Goal: Task Accomplishment & Management: Manage account settings

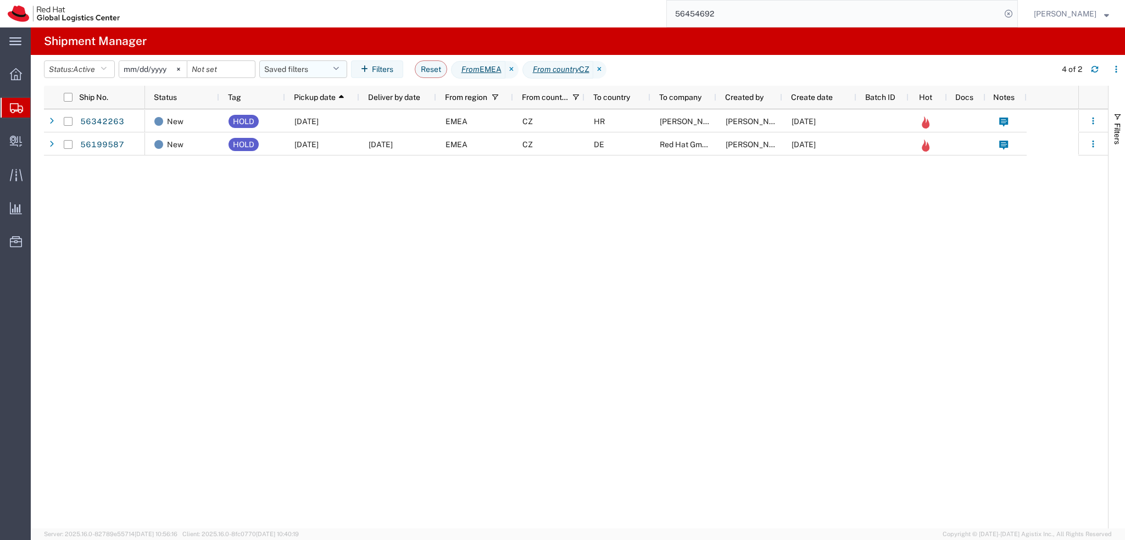
drag, startPoint x: 315, startPoint y: 68, endPoint x: 315, endPoint y: 77, distance: 9.3
click at [315, 68] on button "Saved filters" at bounding box center [303, 69] width 88 height 18
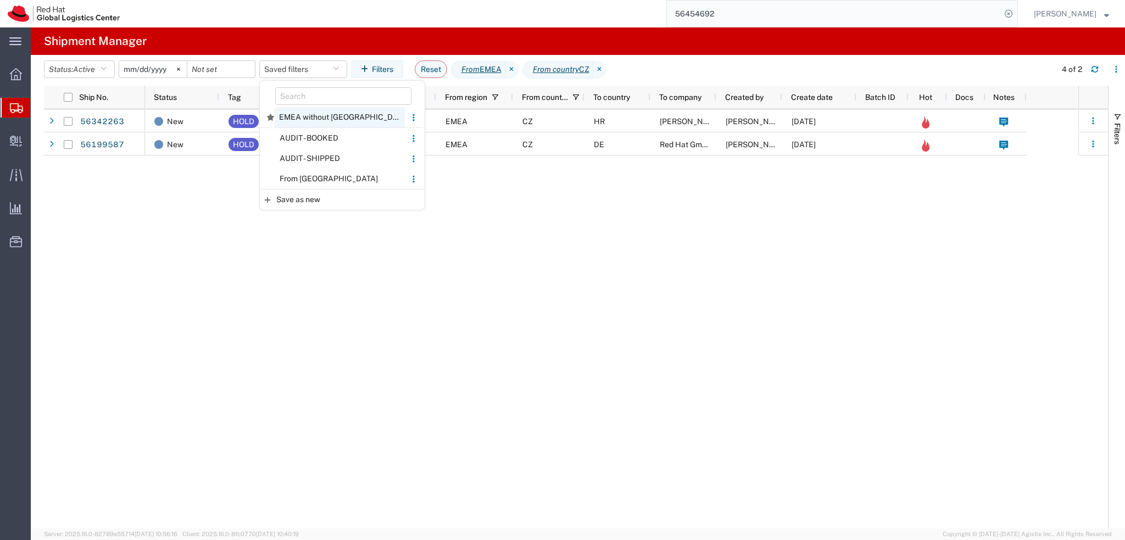
click at [325, 118] on span "EMEA without Brno" at bounding box center [340, 117] width 130 height 20
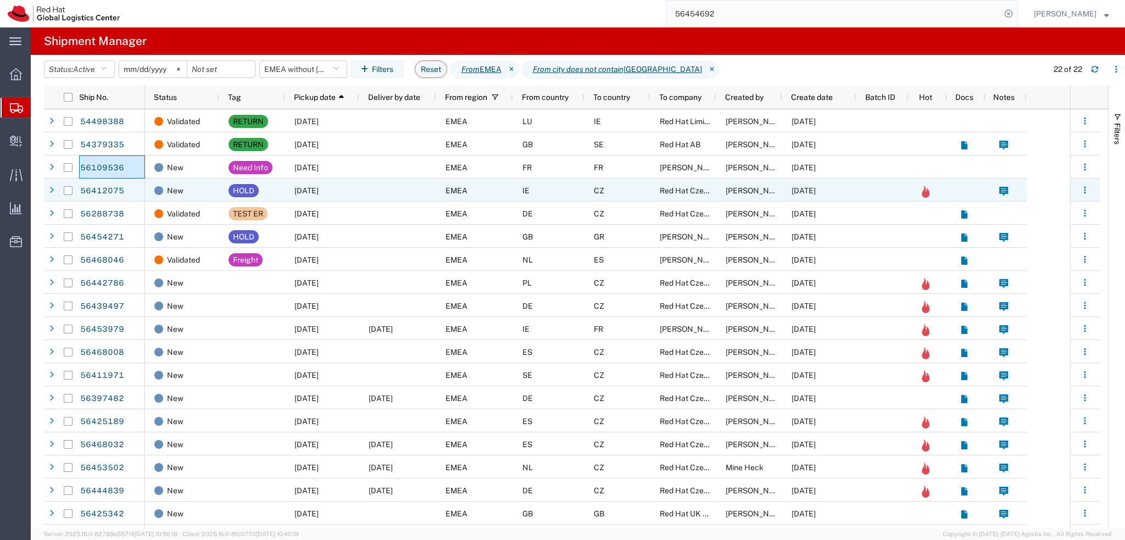
click at [373, 191] on div at bounding box center [397, 190] width 77 height 23
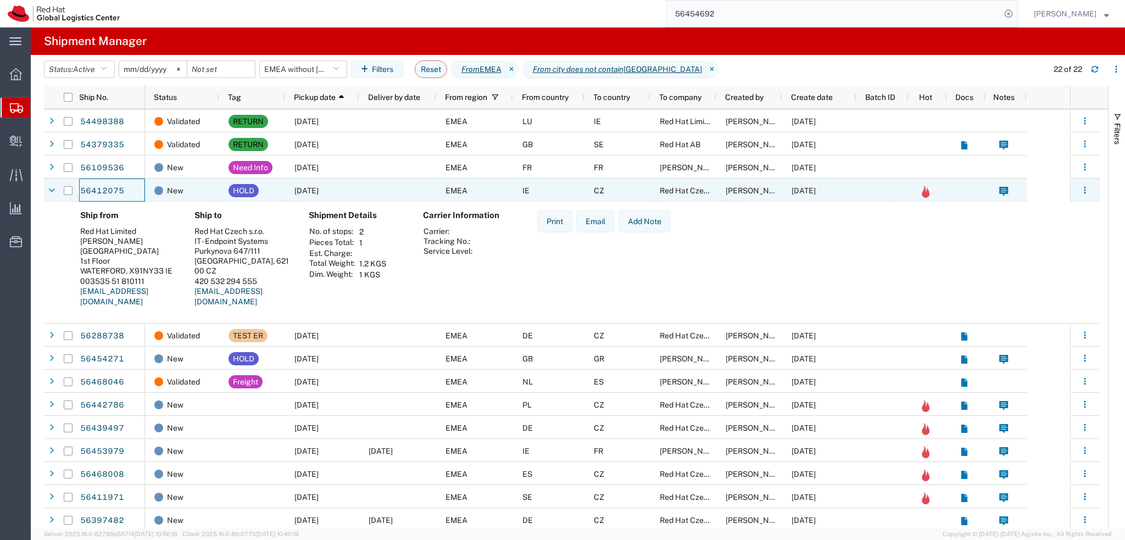
click at [354, 189] on div "08/06/2025" at bounding box center [322, 190] width 74 height 23
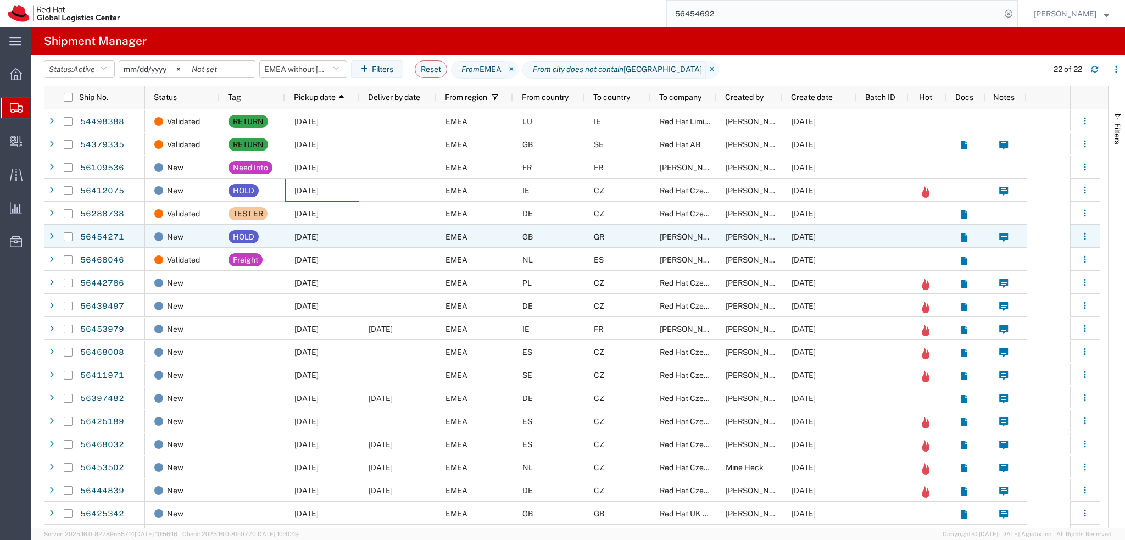
click at [291, 239] on div "08/11/2025" at bounding box center [322, 236] width 74 height 23
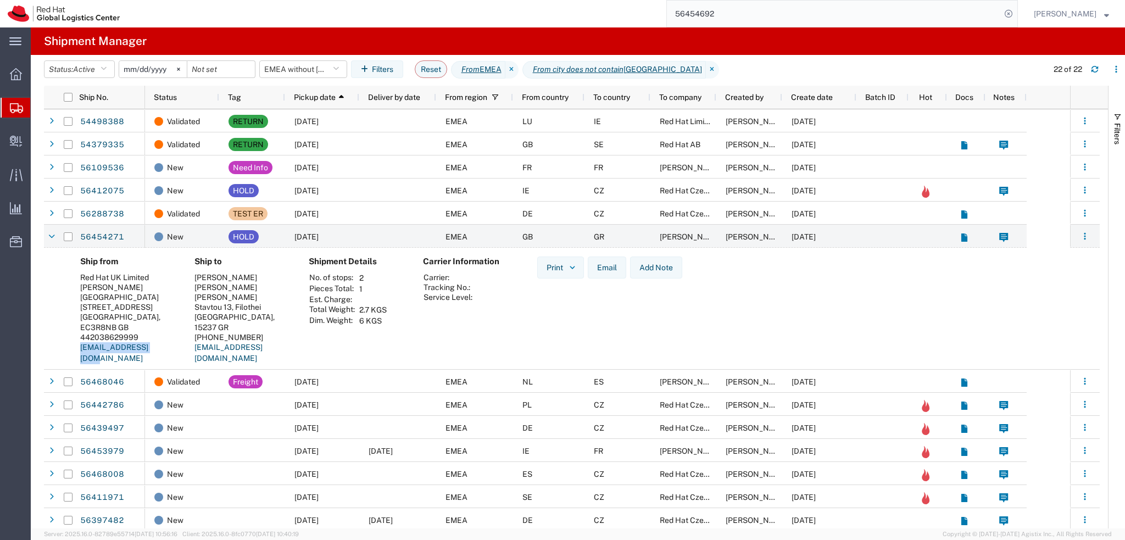
drag, startPoint x: 163, startPoint y: 348, endPoint x: 80, endPoint y: 353, distance: 83.1
click at [80, 353] on div "Ship from Red Hat UK Limited Anna Sargeant Peninsular House 30-36 Monument Stre…" at bounding box center [128, 314] width 114 height 115
copy link "asargean@redhat.com"
click at [382, 242] on div at bounding box center [397, 236] width 77 height 23
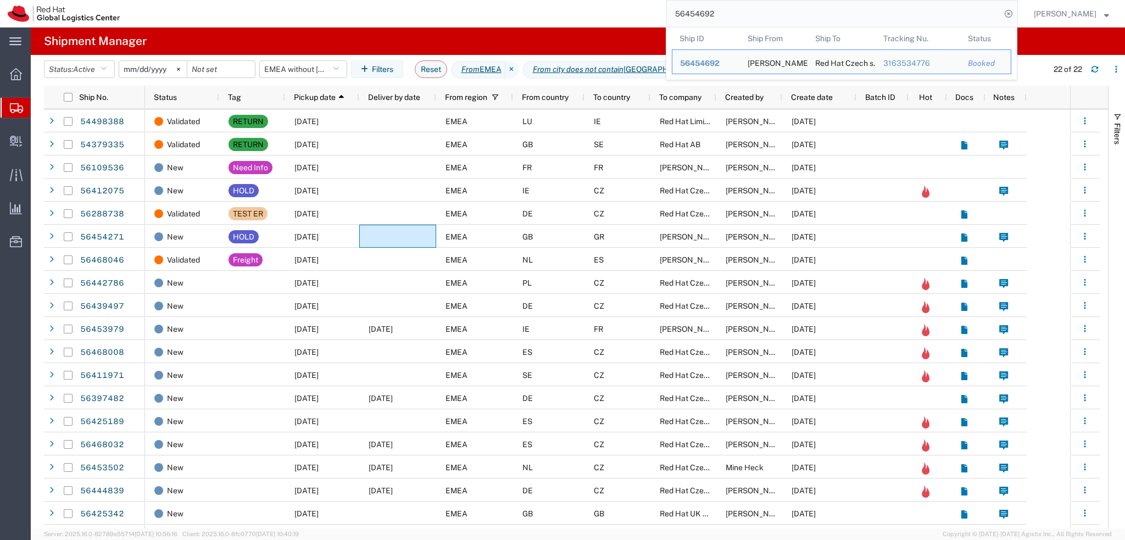
click at [813, 10] on input "56454692" at bounding box center [834, 14] width 334 height 26
paste input "3240"
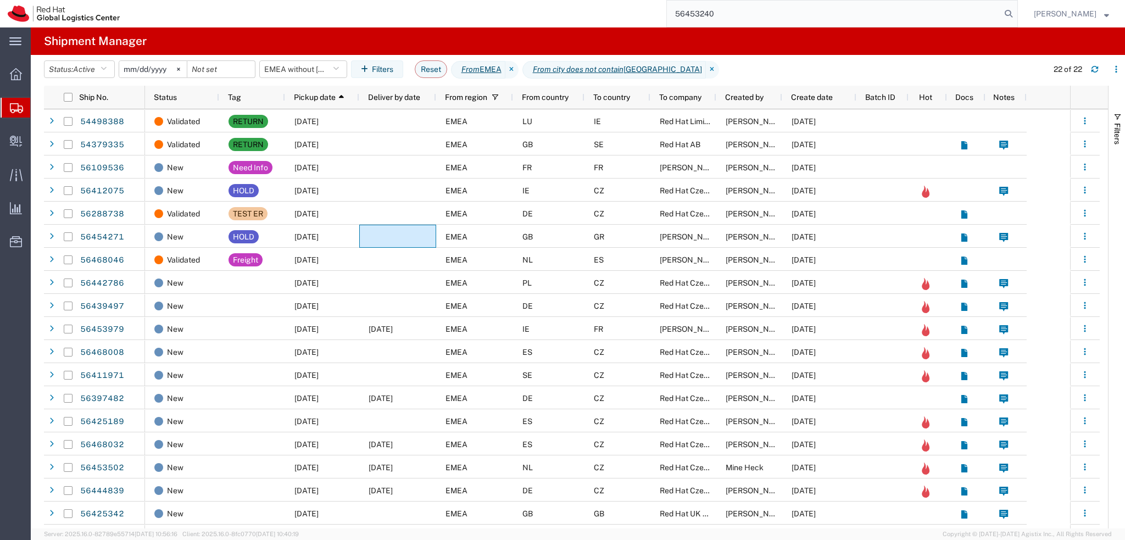
type input "56453240"
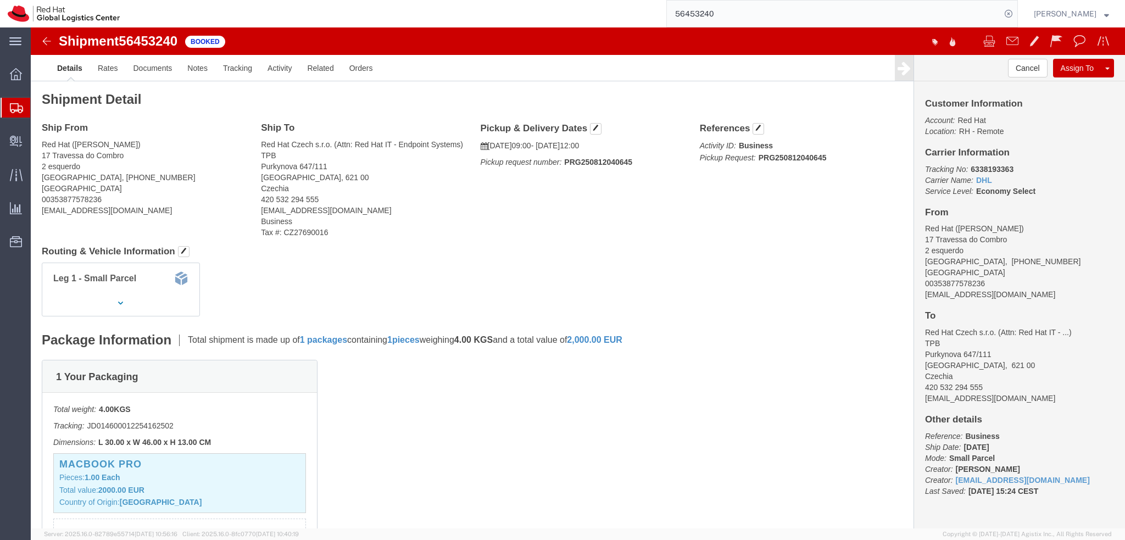
click div "Pickup & Delivery Dates 08/12/2025 09:00 - 08/12/2025 12:00 Pickup request numb…"
click button "button"
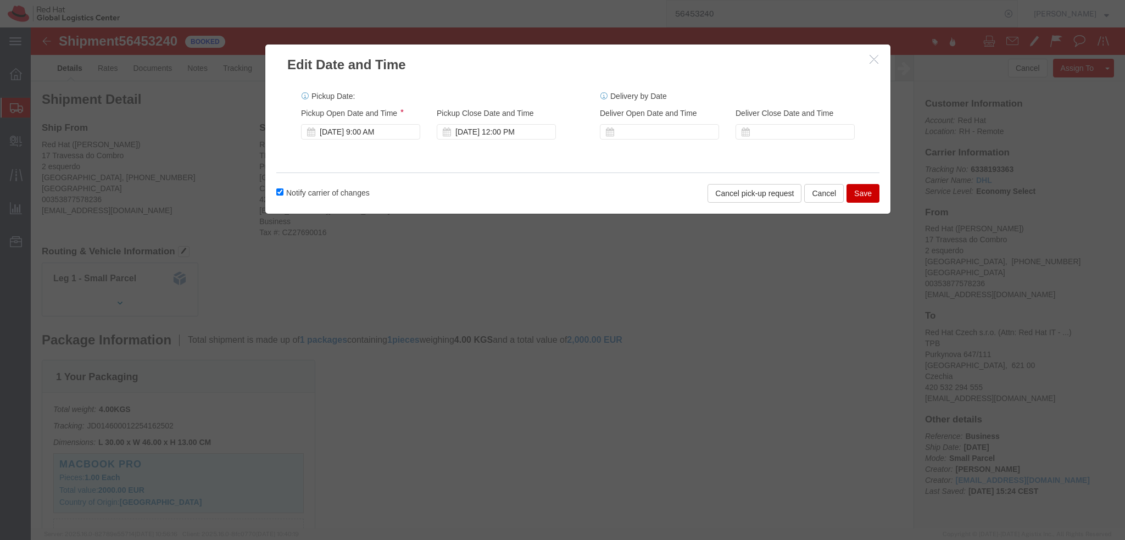
click div "Aug 12 2025 9:00 AM"
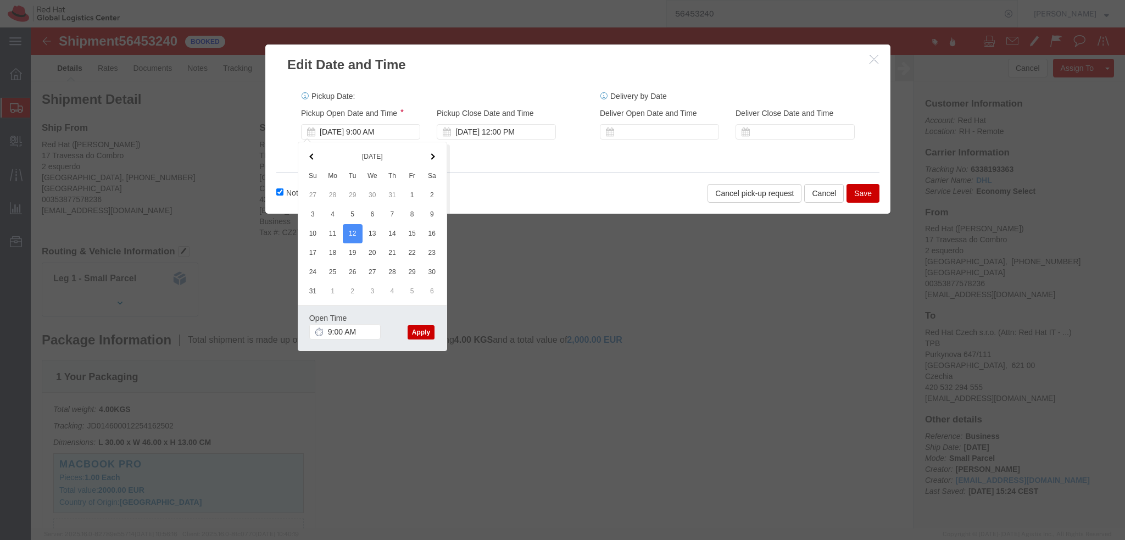
click button "Apply"
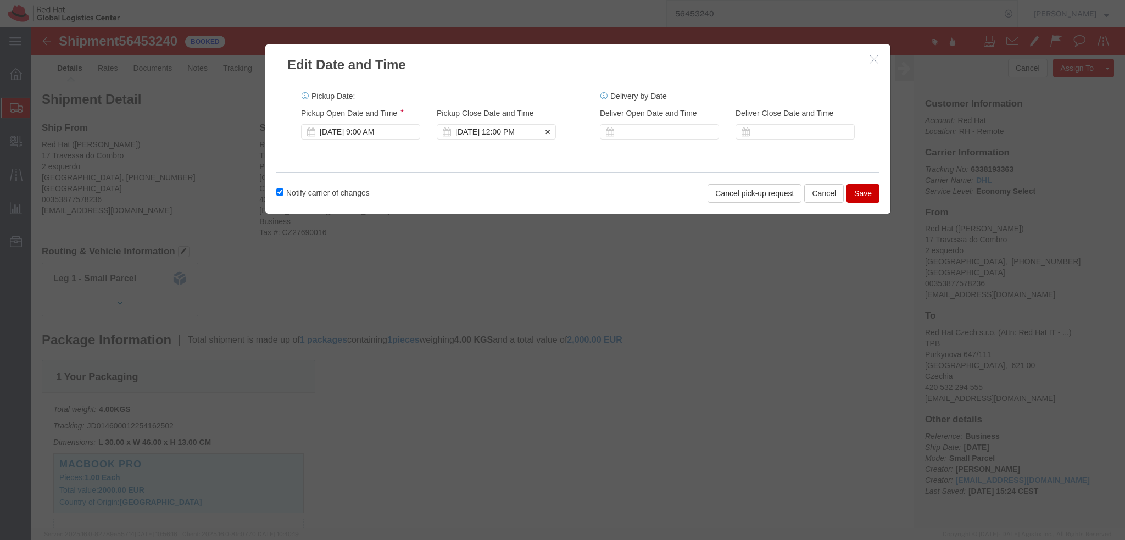
click div "Aug 12 2025 12:00 PM"
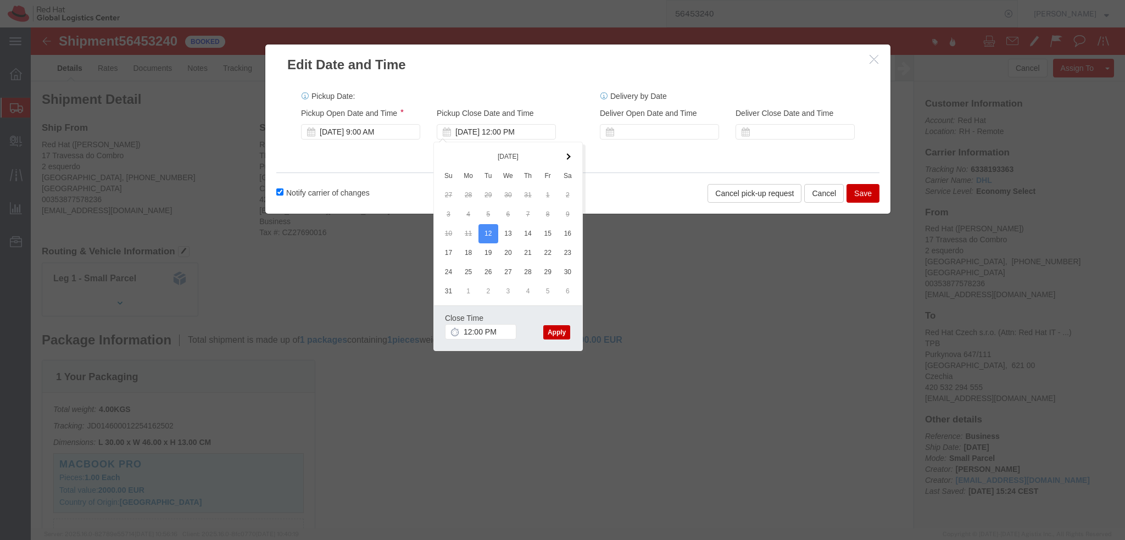
click div "Close Time 12:00 PM Aug 12 2025 12:00 PM - Aug 12 2025 12:00 PM Cancel Apply"
click button "Apply"
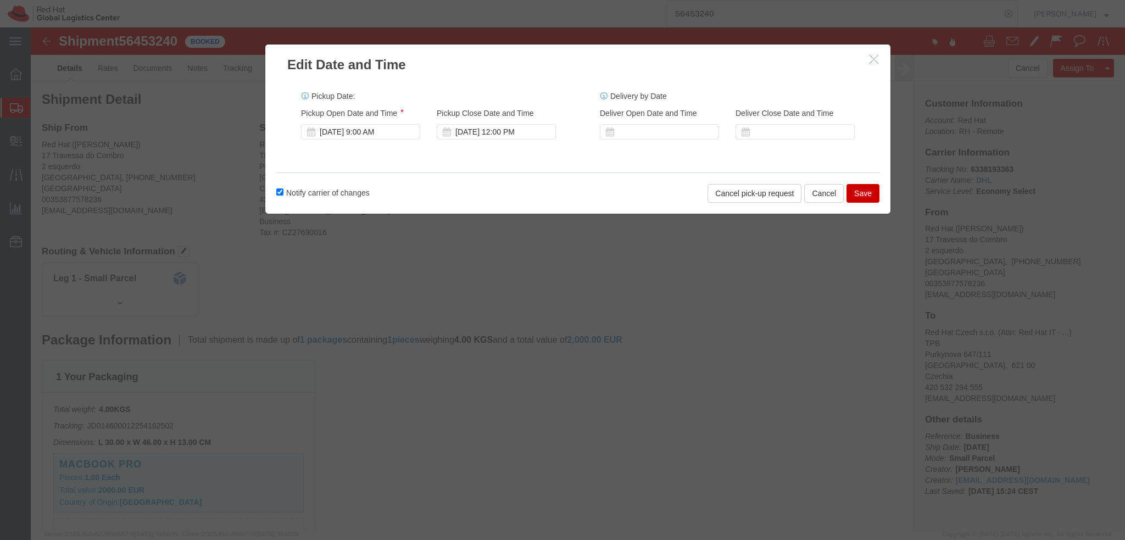
click button "Save"
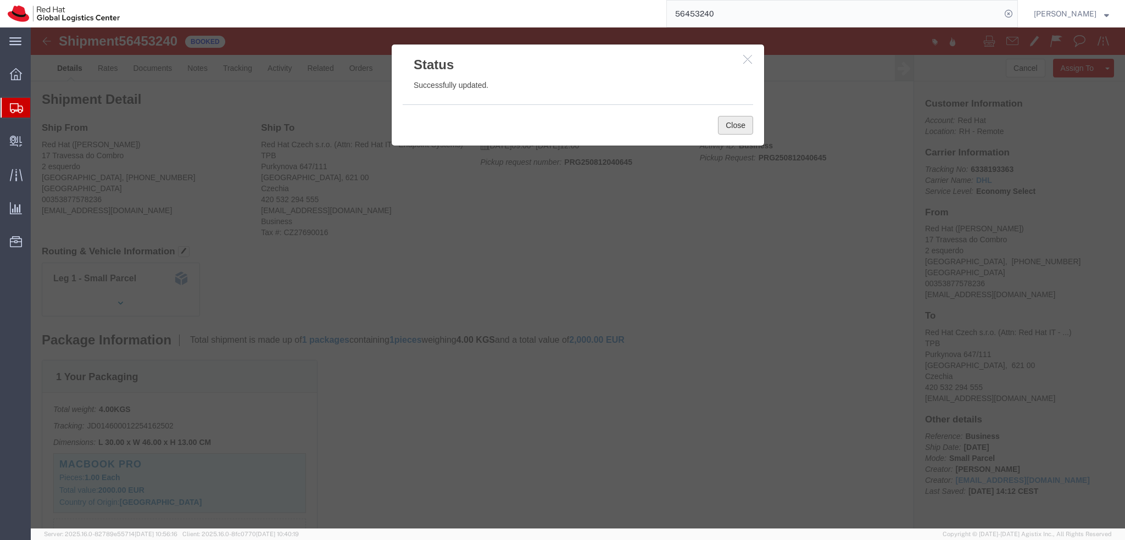
click button "Close"
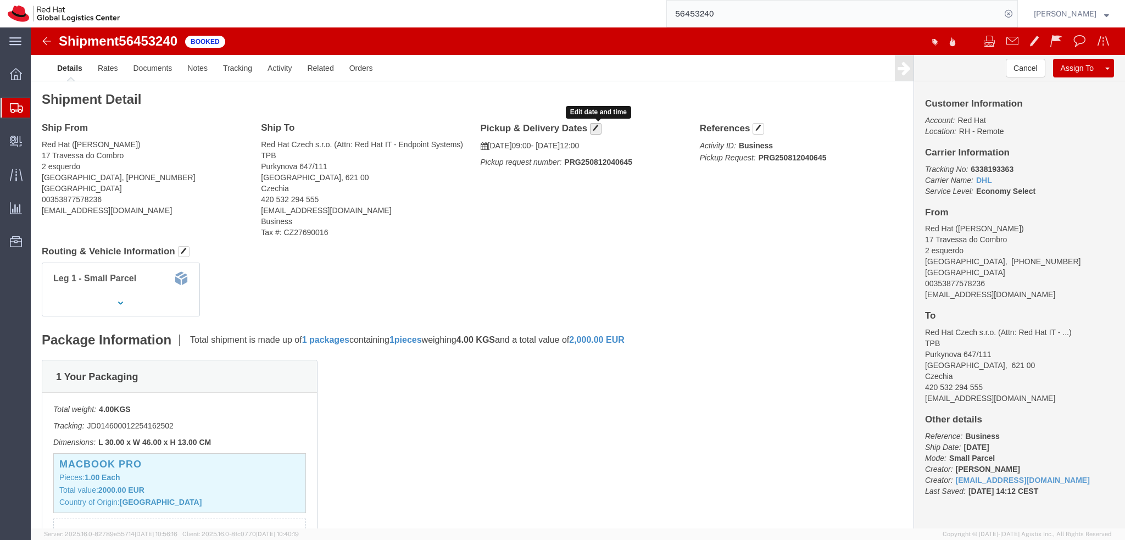
click span "button"
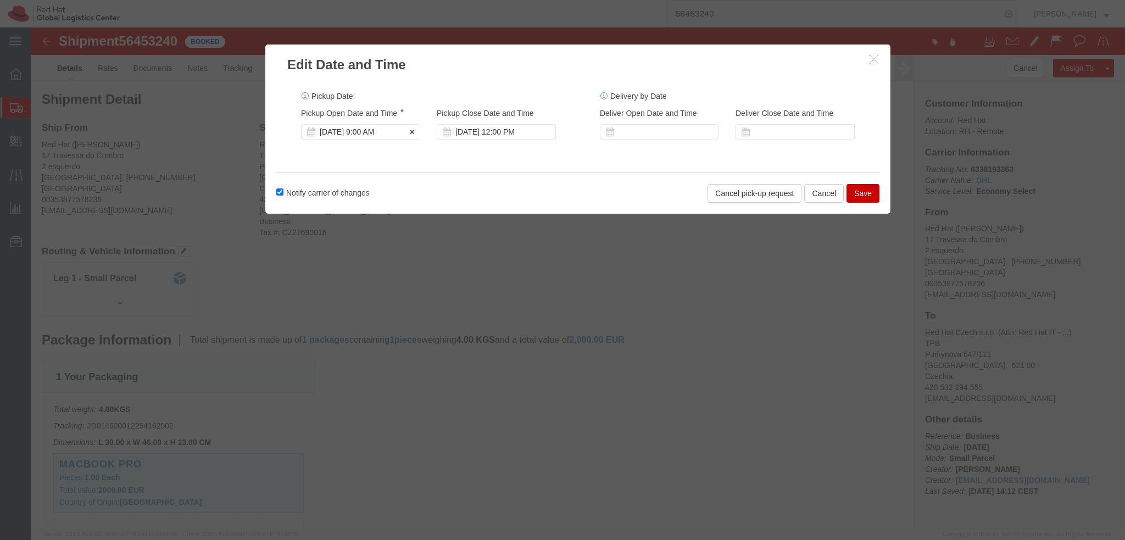
click div "Aug 12 2025 9:00 AM"
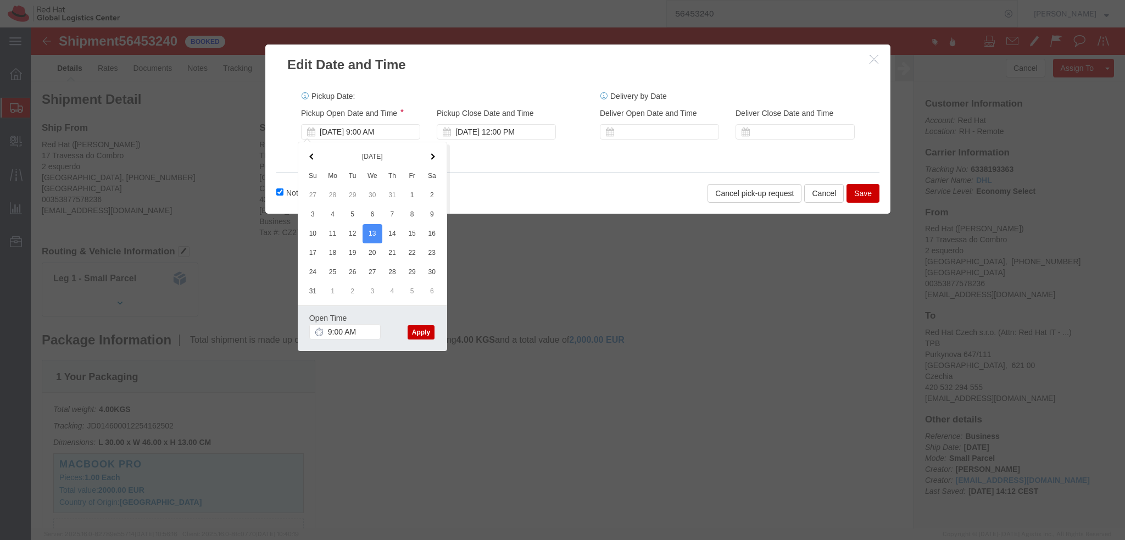
click button "Apply"
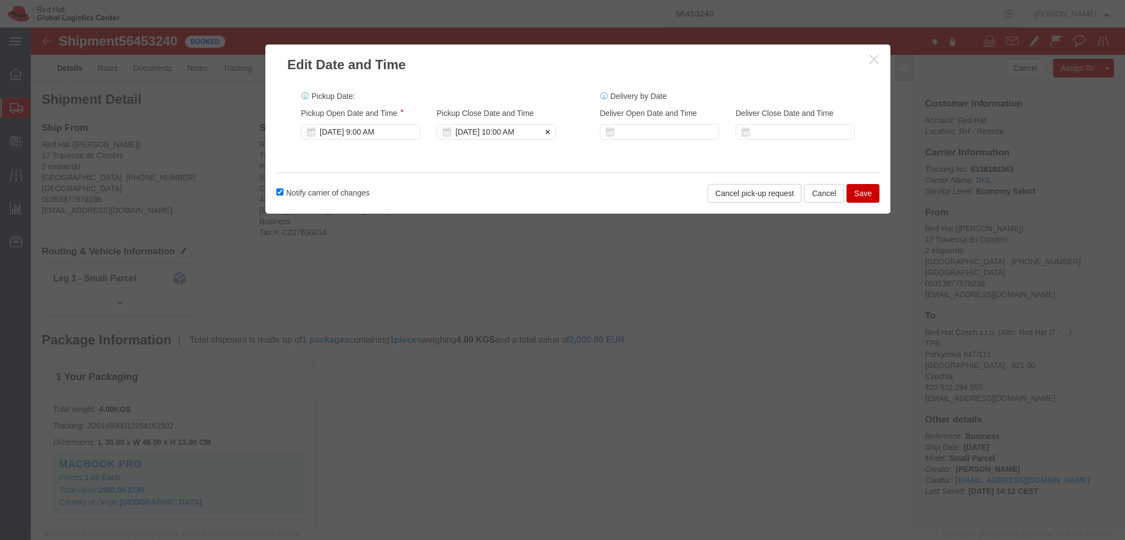
click div "Aug 13 2025 10:00 AM"
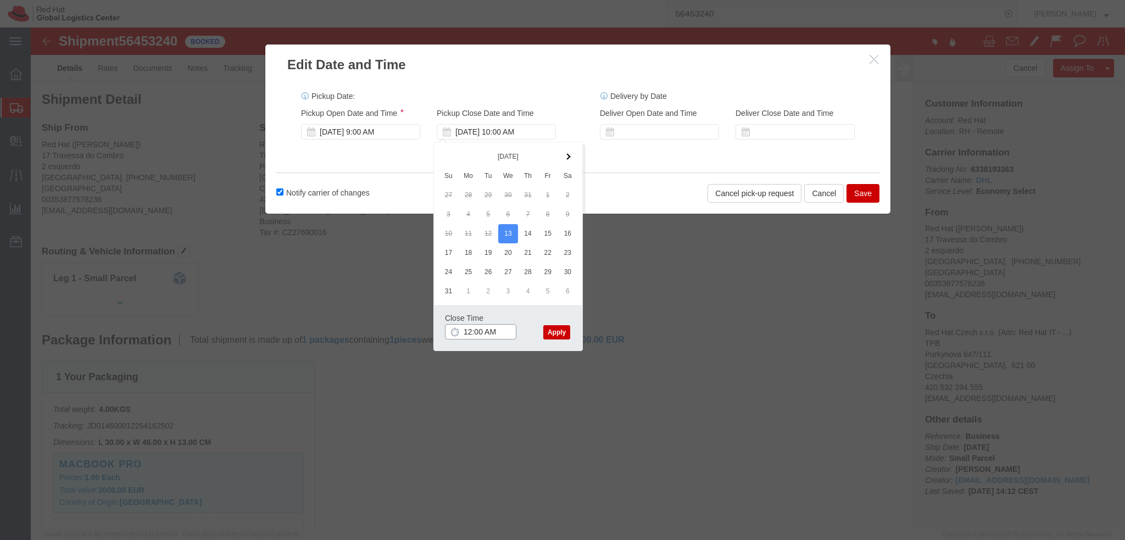
click input "12:00 AM"
type input "12:00 PM"
click button "Apply"
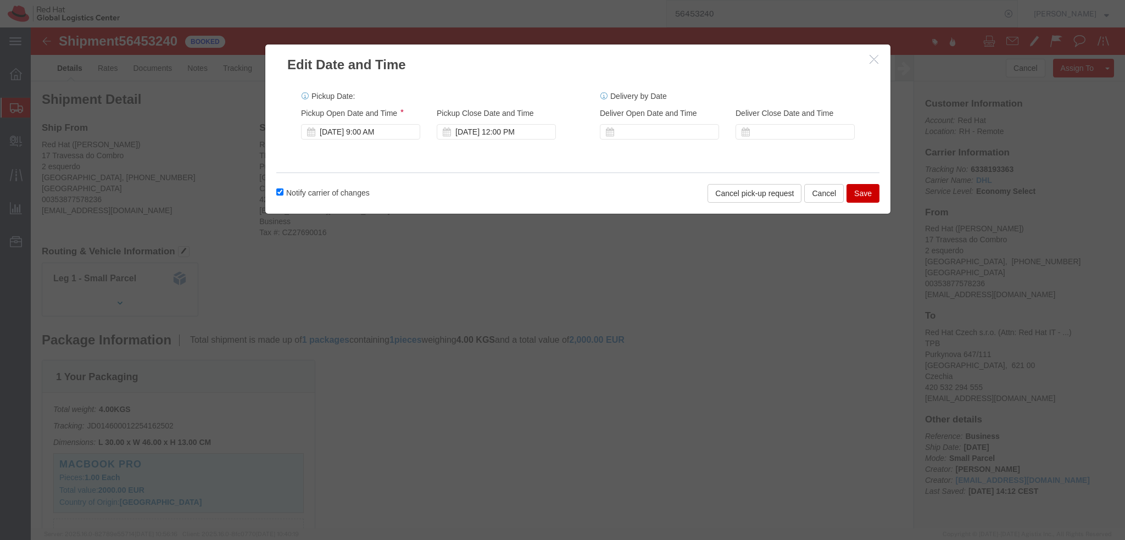
click button "Save"
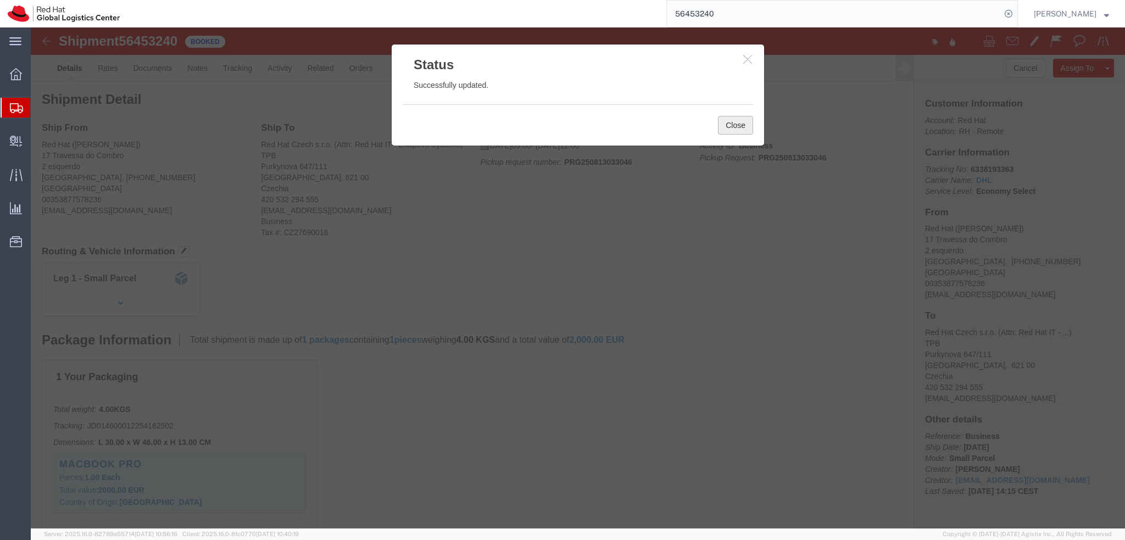
click button "Close"
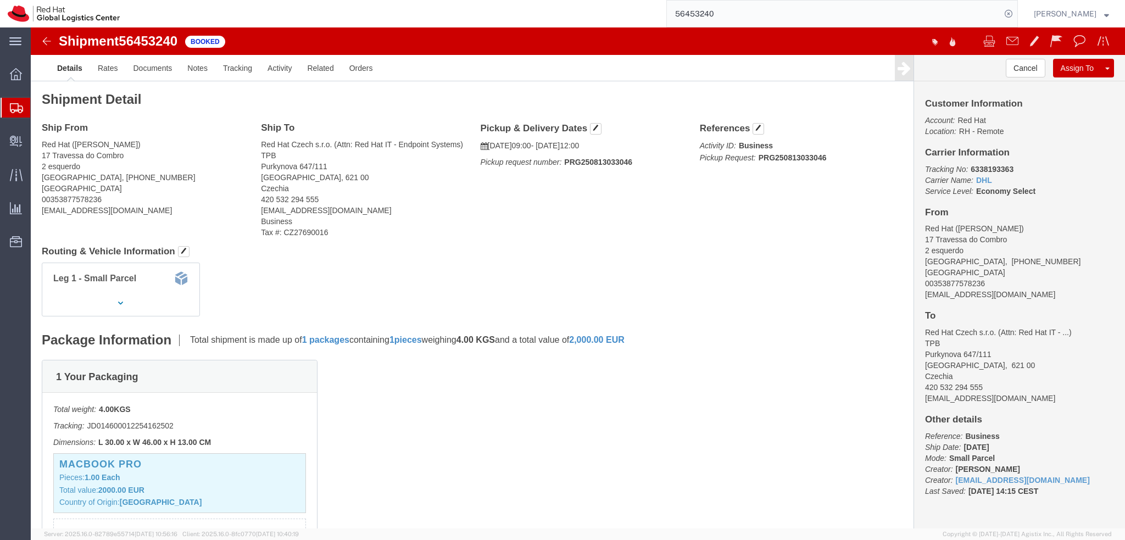
click div "Shipment 56453240 Booked"
click img
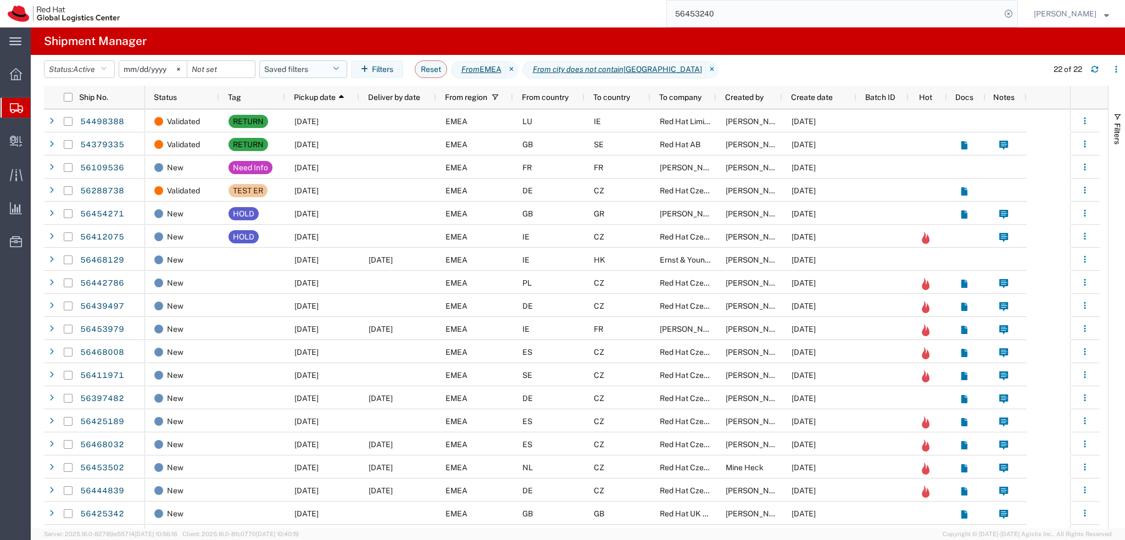
click at [289, 71] on button "Saved filters" at bounding box center [303, 69] width 88 height 18
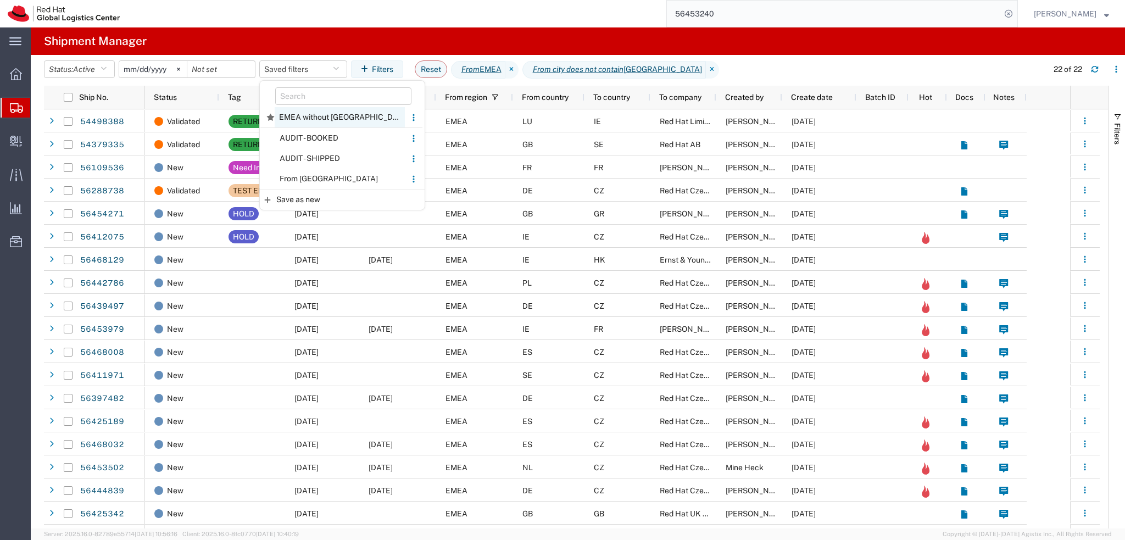
click at [356, 121] on span "EMEA without Brno" at bounding box center [340, 117] width 130 height 20
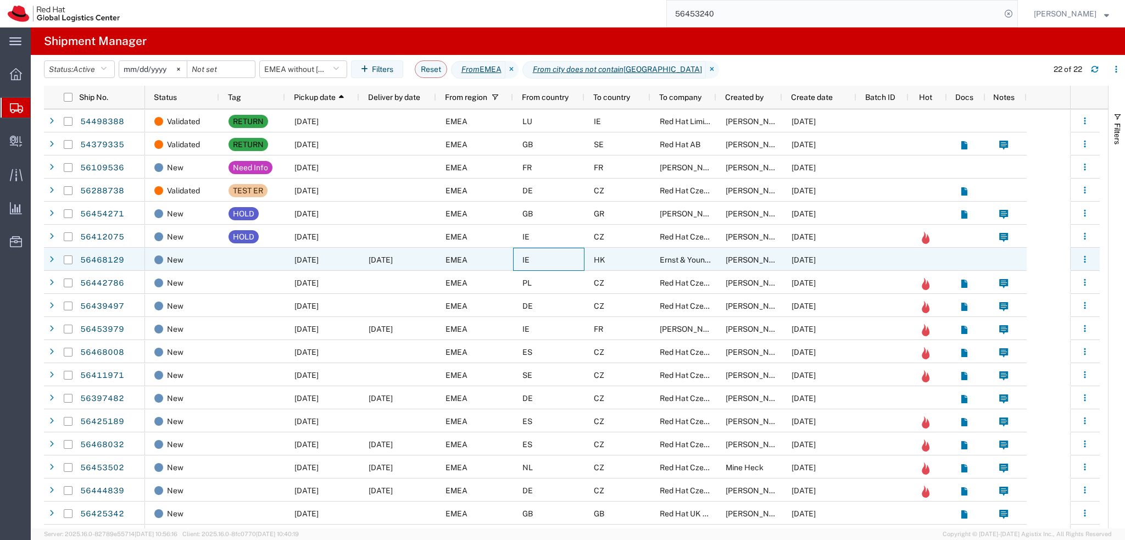
click at [567, 259] on div "IE" at bounding box center [548, 259] width 71 height 23
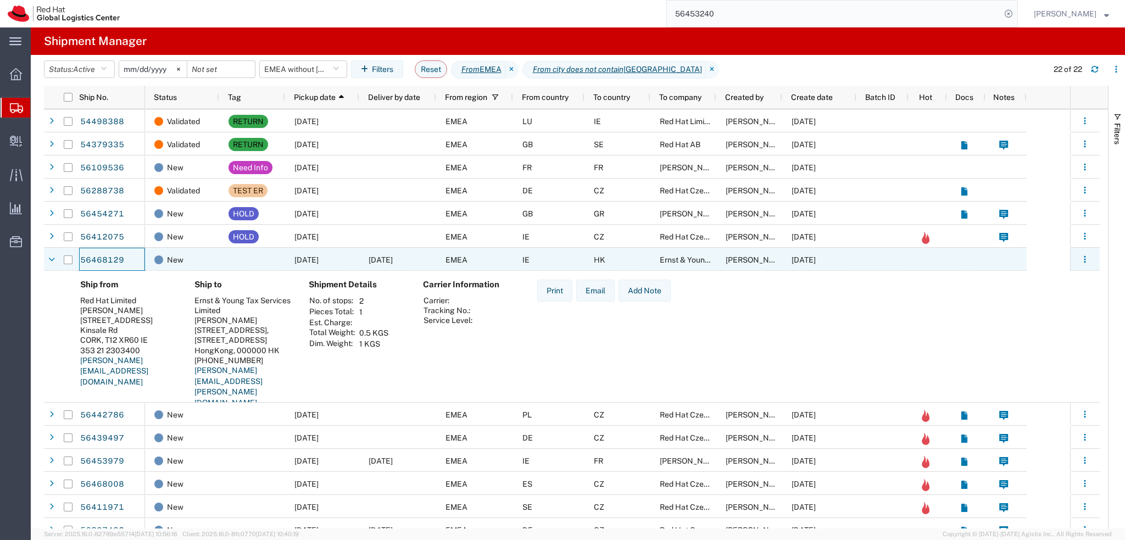
click at [305, 260] on span "[DATE]" at bounding box center [306, 259] width 24 height 9
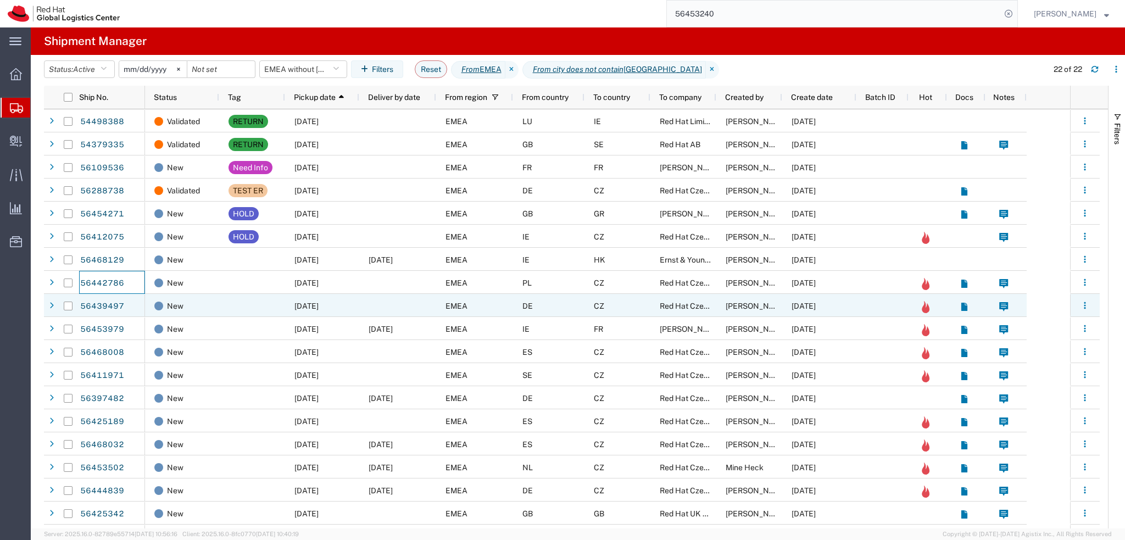
click at [248, 310] on div at bounding box center [252, 305] width 66 height 23
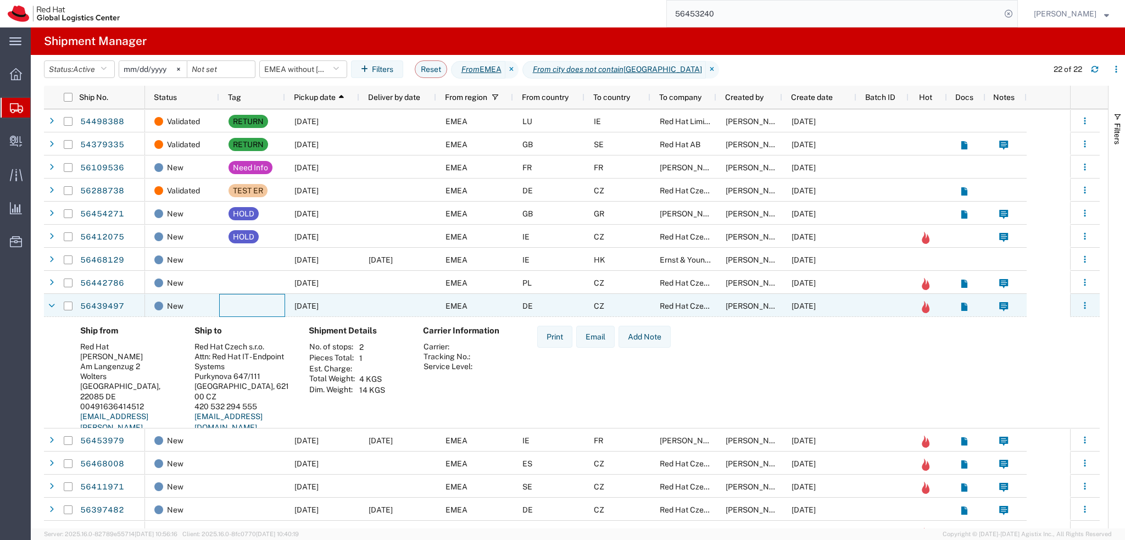
click at [248, 310] on div at bounding box center [252, 305] width 66 height 23
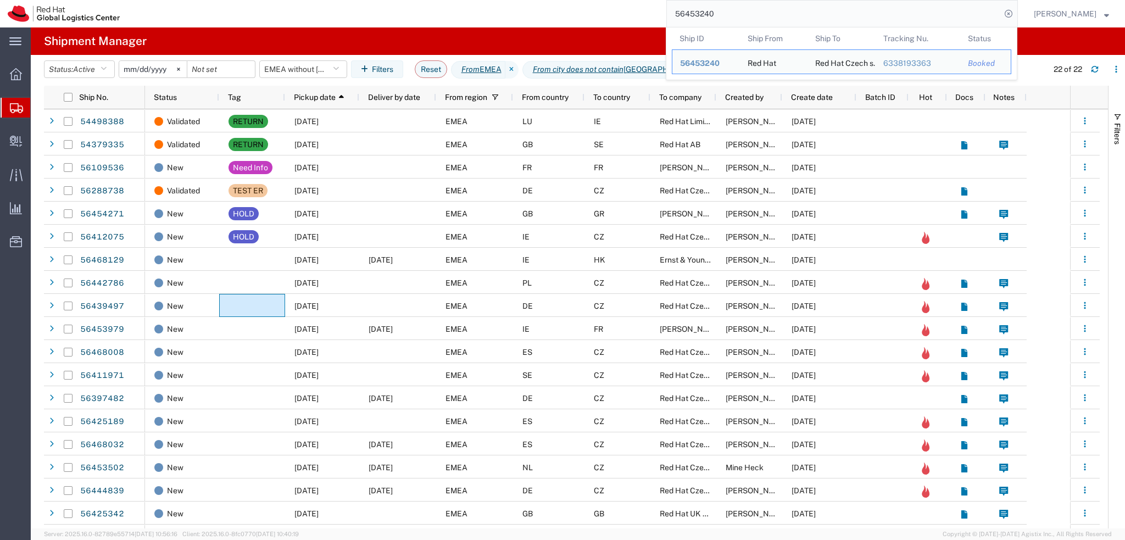
click at [984, 15] on input "56453240" at bounding box center [834, 14] width 334 height 26
paste input "329471"
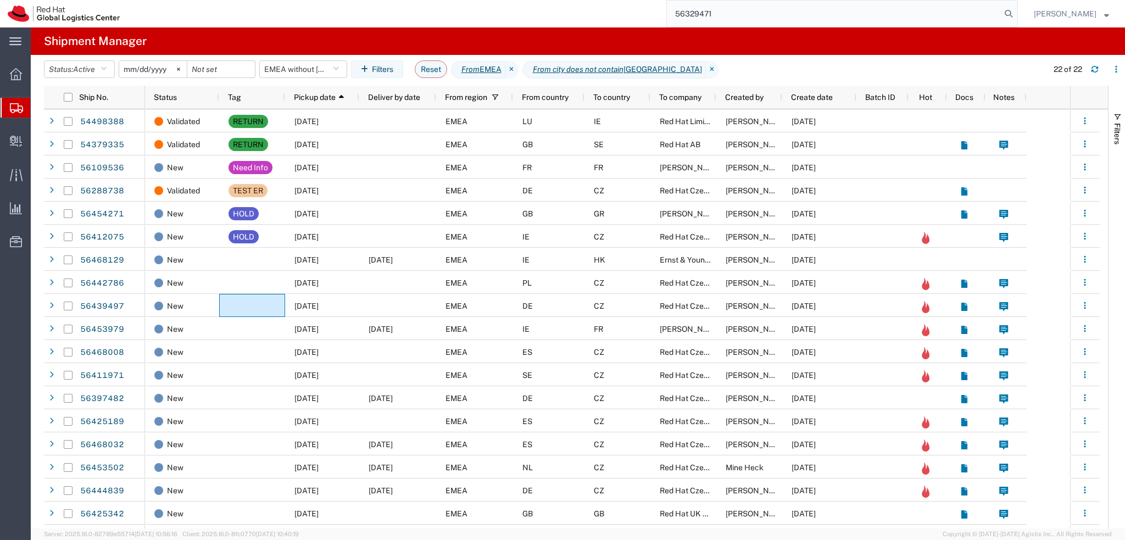
type input "56329471"
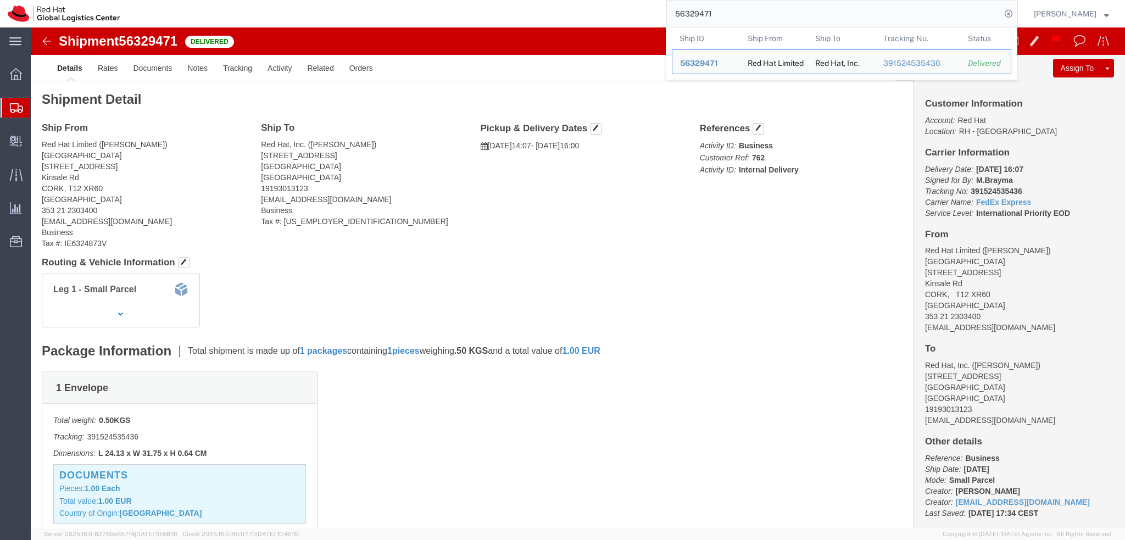
click address "Red Hat, Inc. (Kirk Newcross) 100 East Davie Street RALEIGH, NC 27601 United St…"
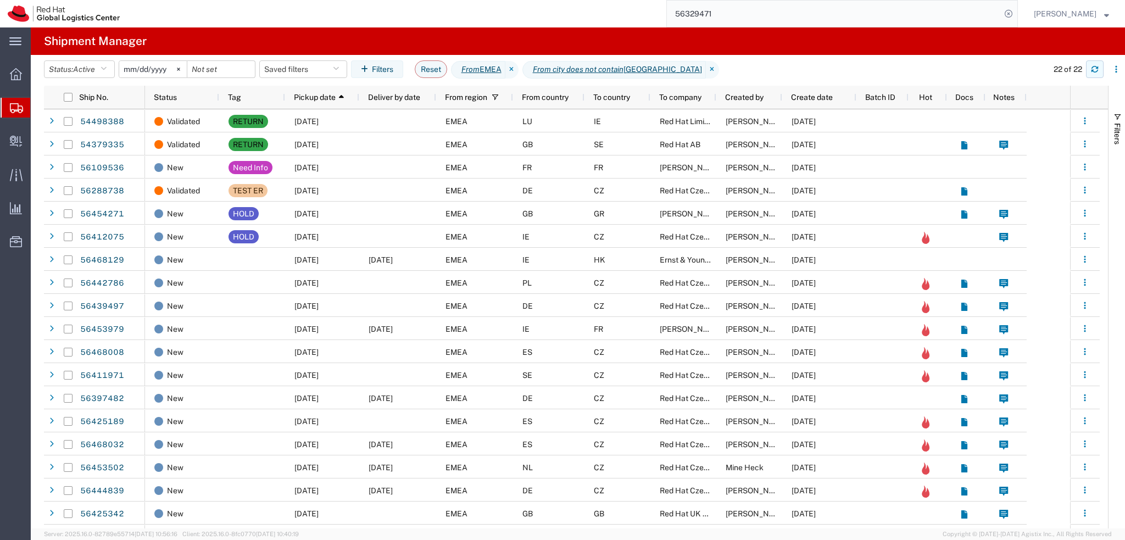
click at [1089, 70] on button "button" at bounding box center [1095, 69] width 18 height 18
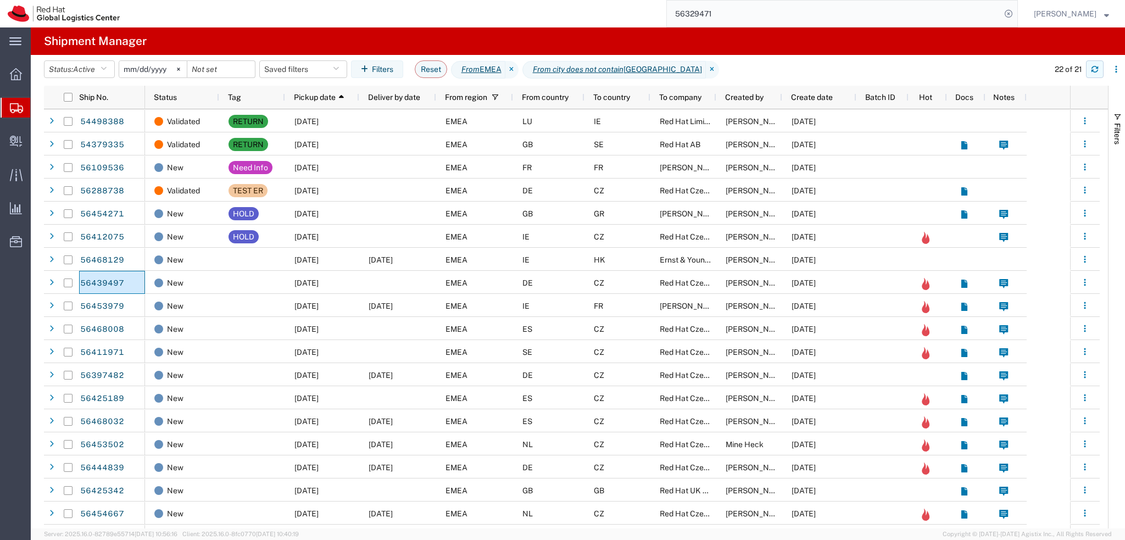
click at [1089, 69] on button "button" at bounding box center [1095, 69] width 18 height 18
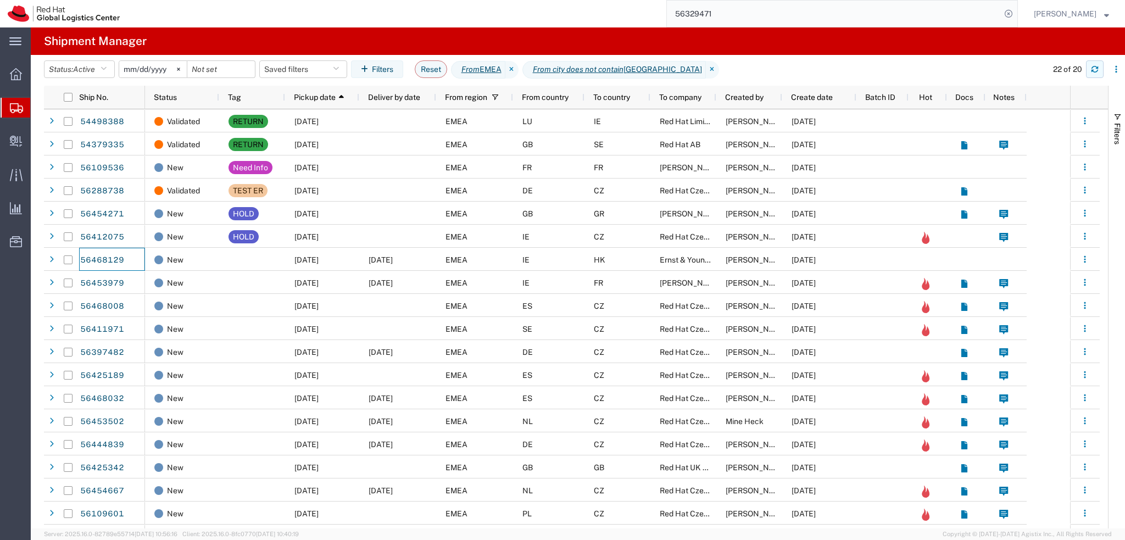
click at [1093, 71] on icon "button" at bounding box center [1094, 71] width 7 height 3
click at [1091, 70] on icon "button" at bounding box center [1095, 69] width 8 height 8
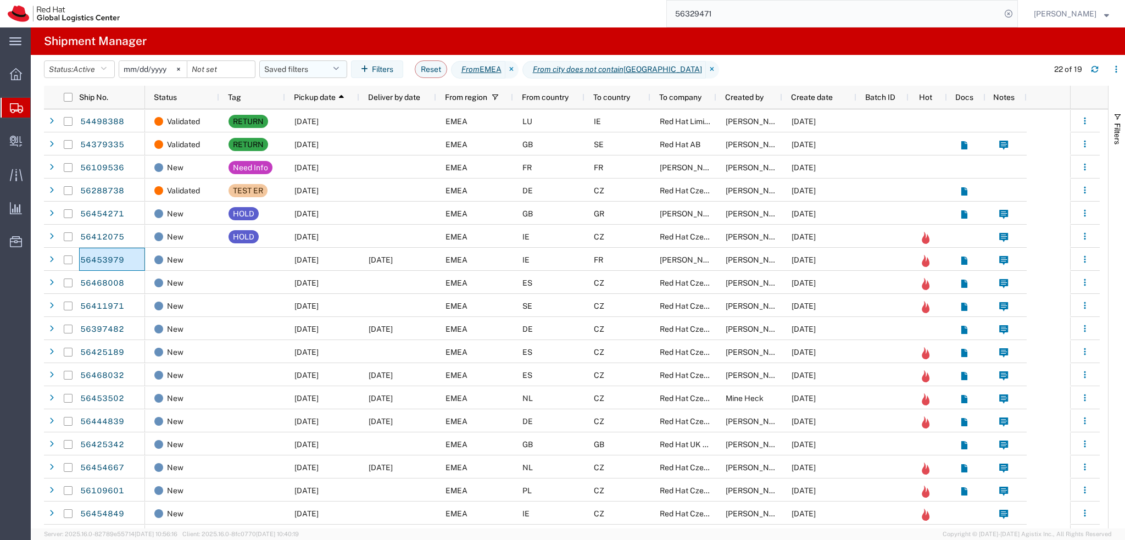
click at [325, 68] on button "Saved filters" at bounding box center [303, 69] width 88 height 18
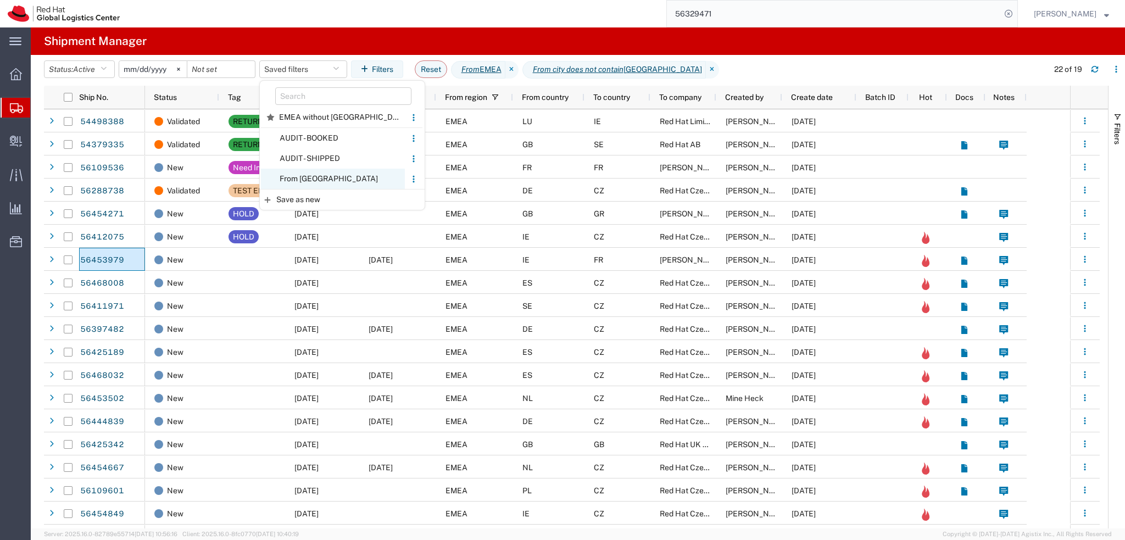
click at [348, 174] on span "From CZ" at bounding box center [333, 179] width 144 height 20
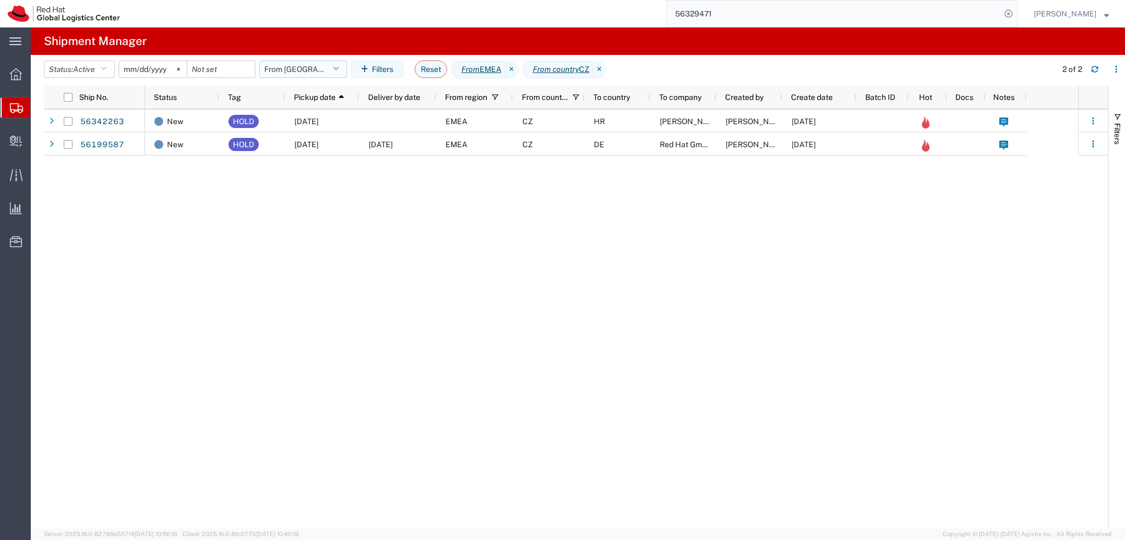
click at [333, 71] on button "From CZ" at bounding box center [303, 69] width 88 height 18
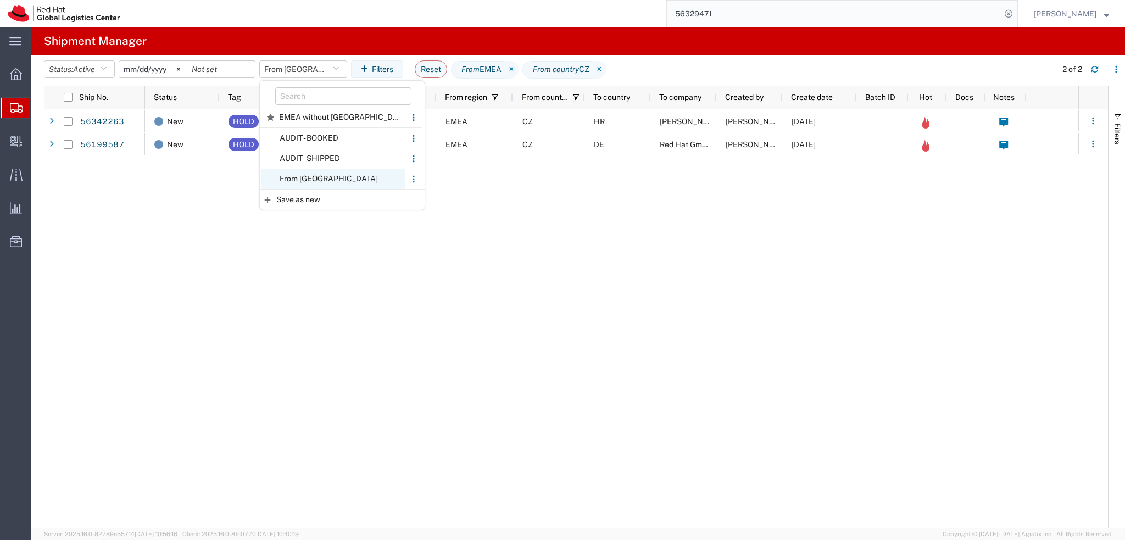
click at [332, 179] on span "From CZ" at bounding box center [333, 179] width 144 height 20
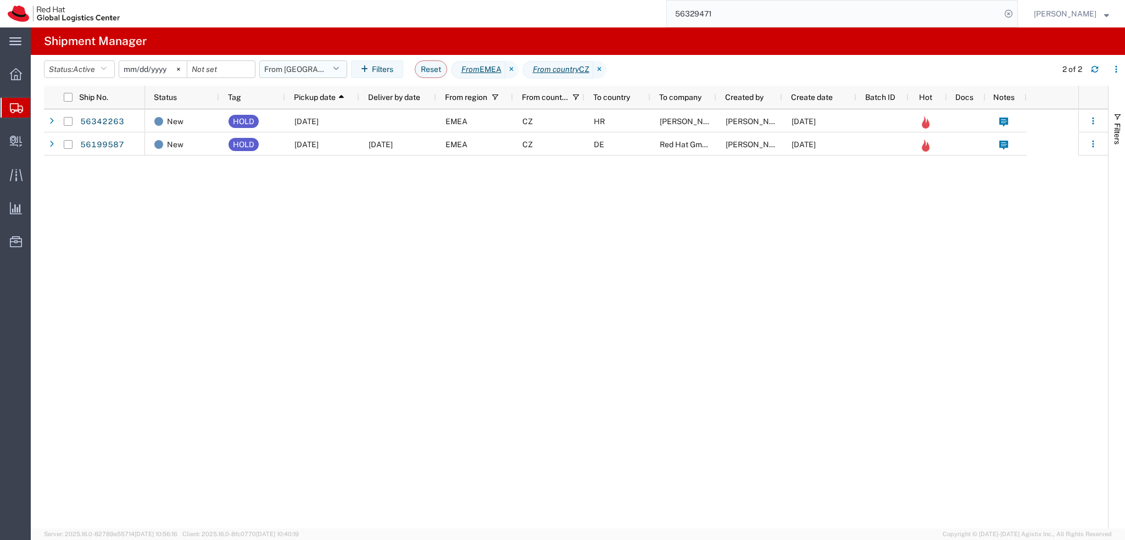
click at [318, 68] on button "From CZ" at bounding box center [303, 69] width 88 height 18
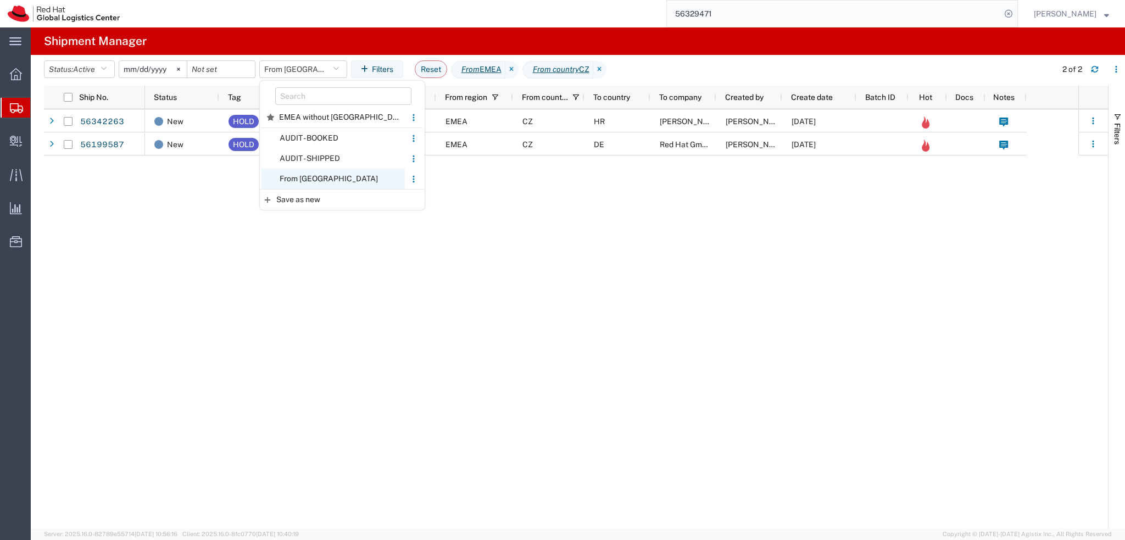
click at [320, 181] on span "From CZ" at bounding box center [333, 179] width 144 height 20
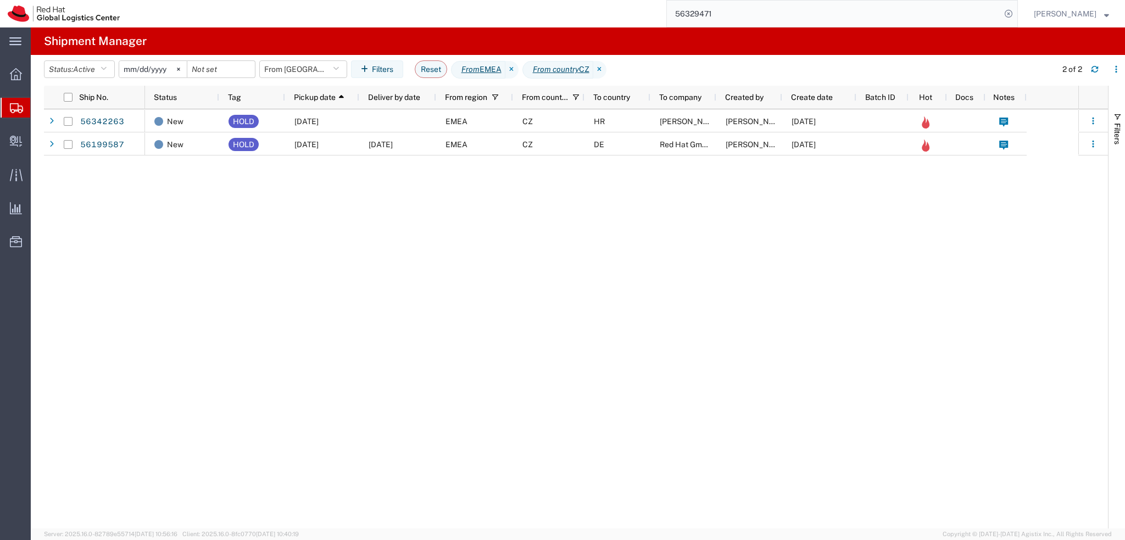
click at [318, 55] on header "Status: Active Active All Approved Booked Canceled Delivered Denied New On Hold…" at bounding box center [584, 70] width 1081 height 31
click at [318, 72] on button "From CZ" at bounding box center [303, 69] width 88 height 18
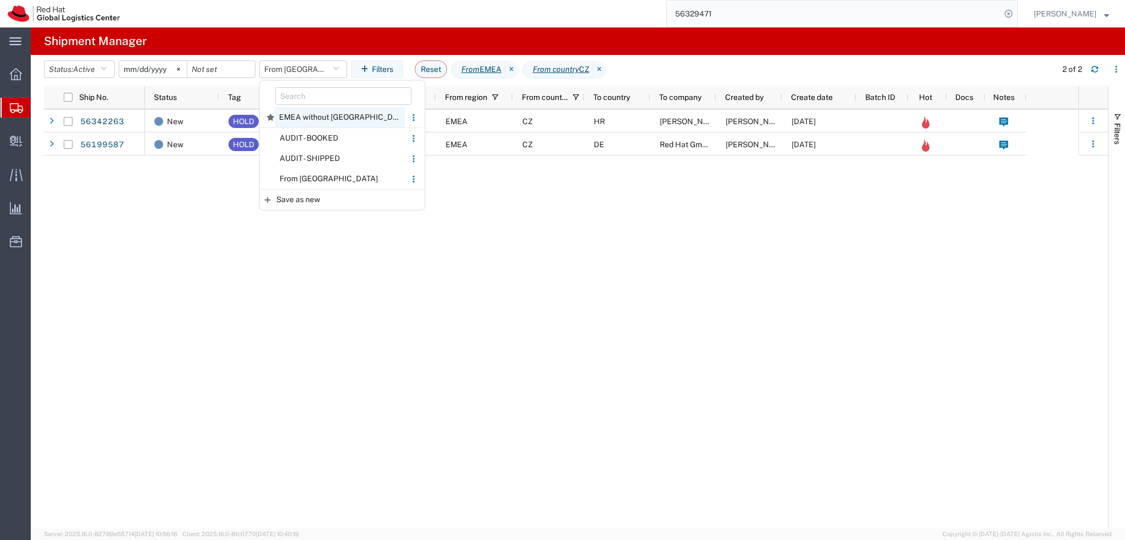
click at [348, 110] on span "EMEA without Brno" at bounding box center [340, 117] width 130 height 20
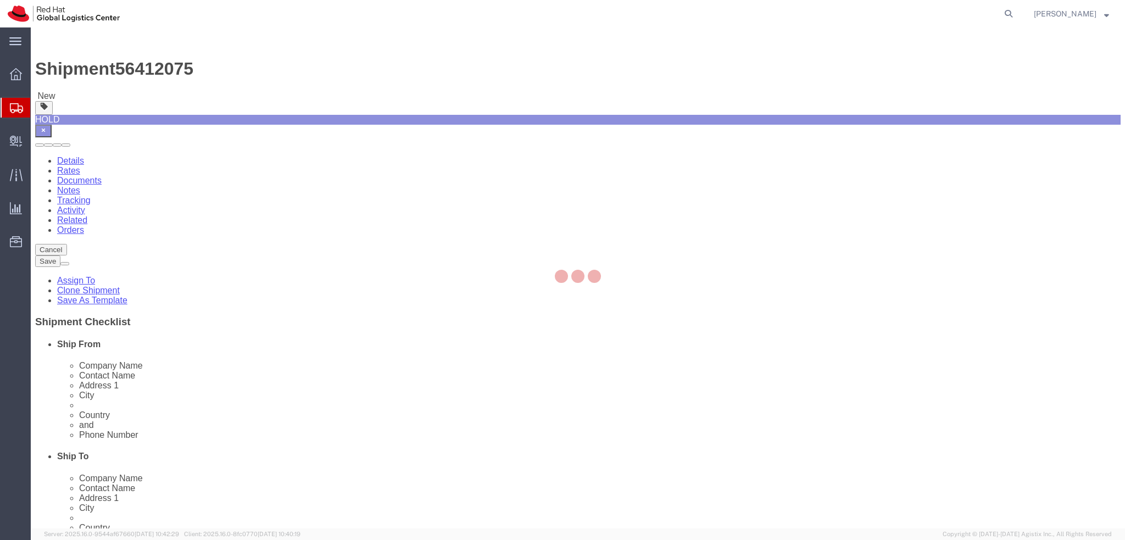
select select "38045"
select select "38036"
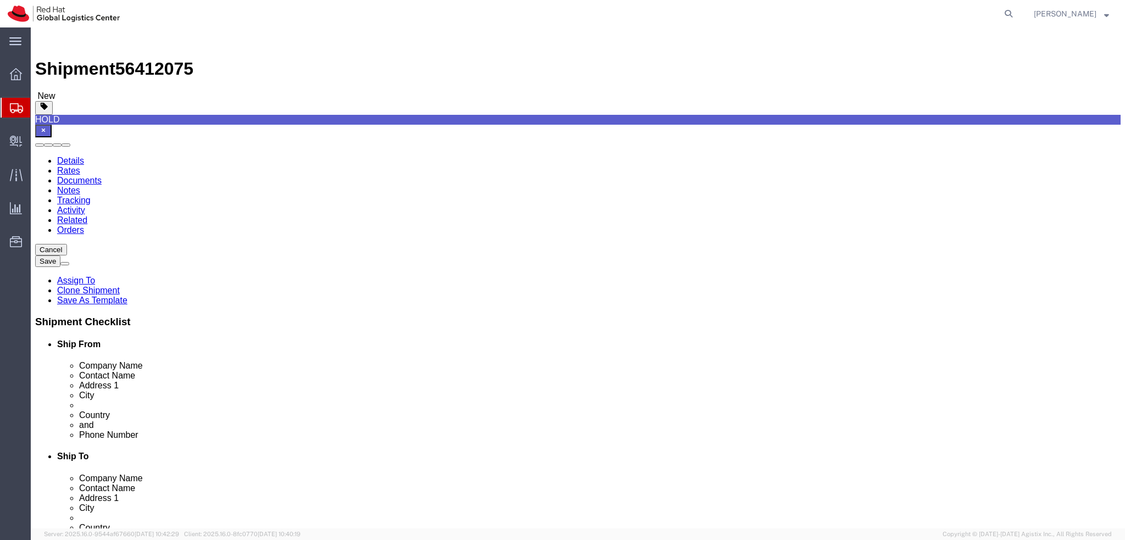
drag, startPoint x: 288, startPoint y: 393, endPoint x: 168, endPoint y: 398, distance: 119.8
click input "mnaughto@redhat.com"
click div "Shipment Information Package Information Special Services"
click icon
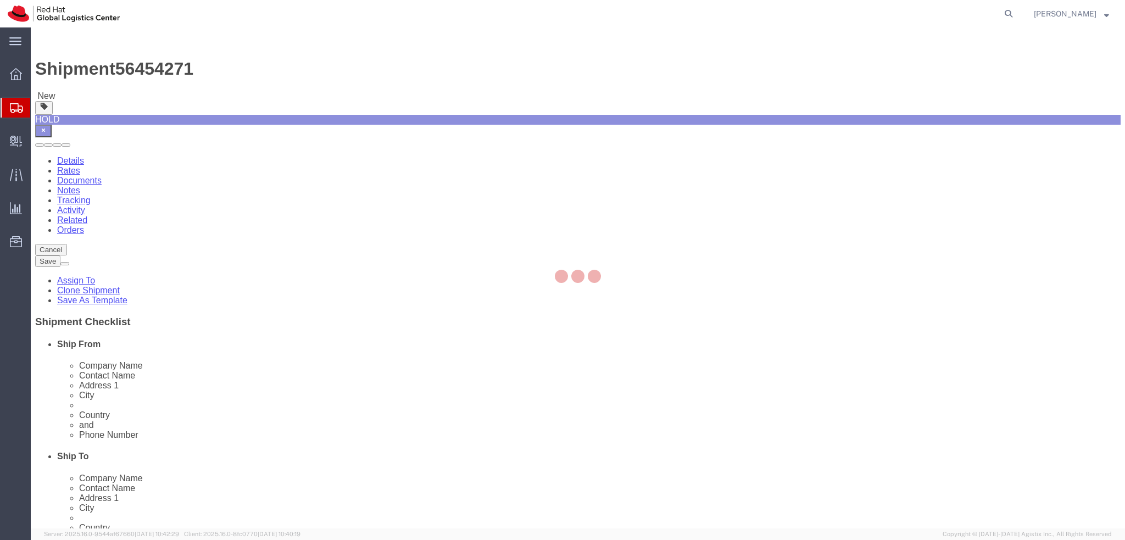
select select "37974"
select select
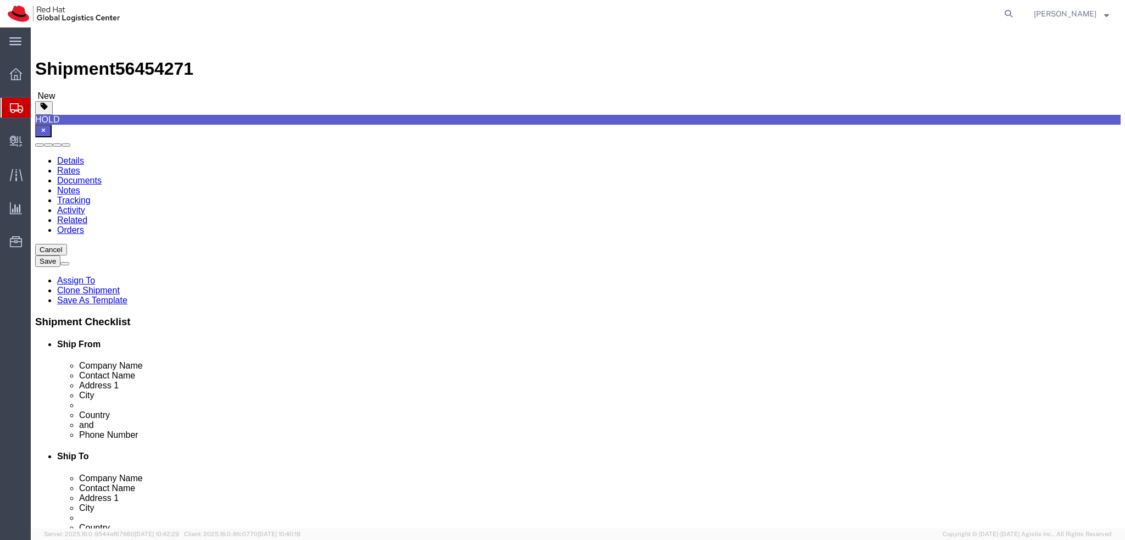
click link "Activity"
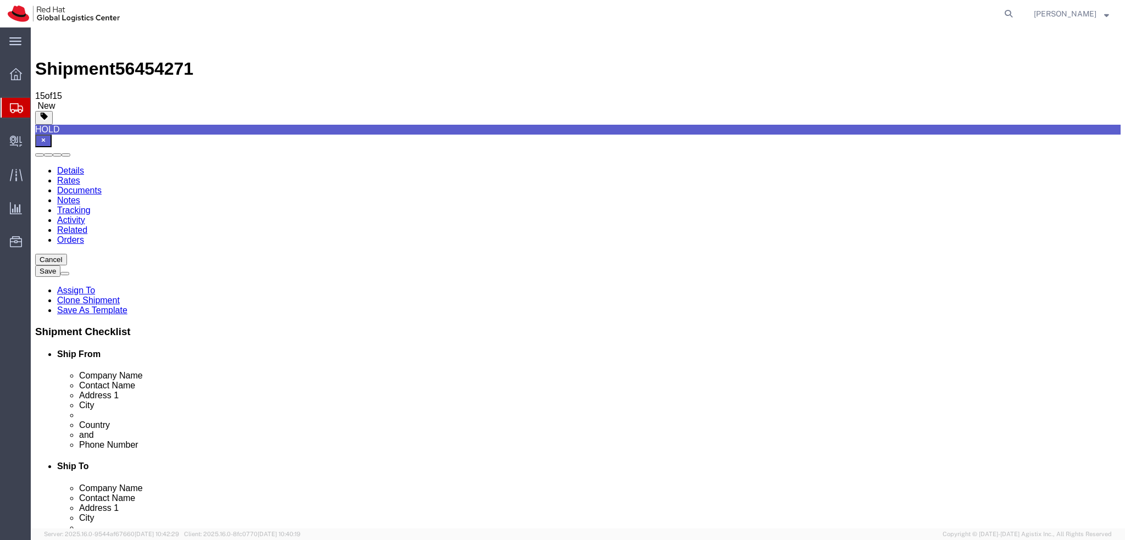
click at [65, 166] on link "Details" at bounding box center [70, 170] width 27 height 9
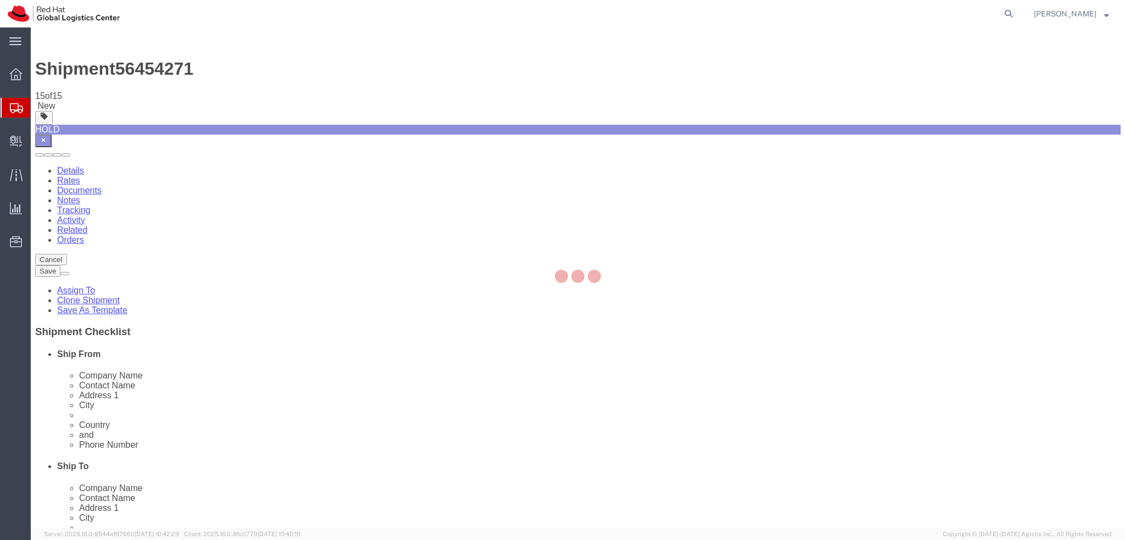
select select "37974"
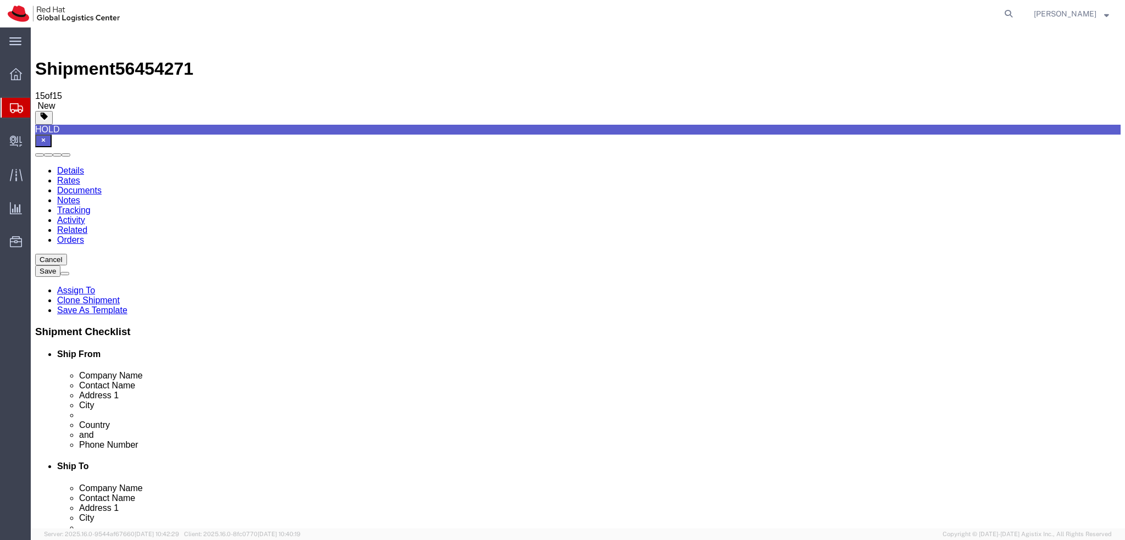
click icon
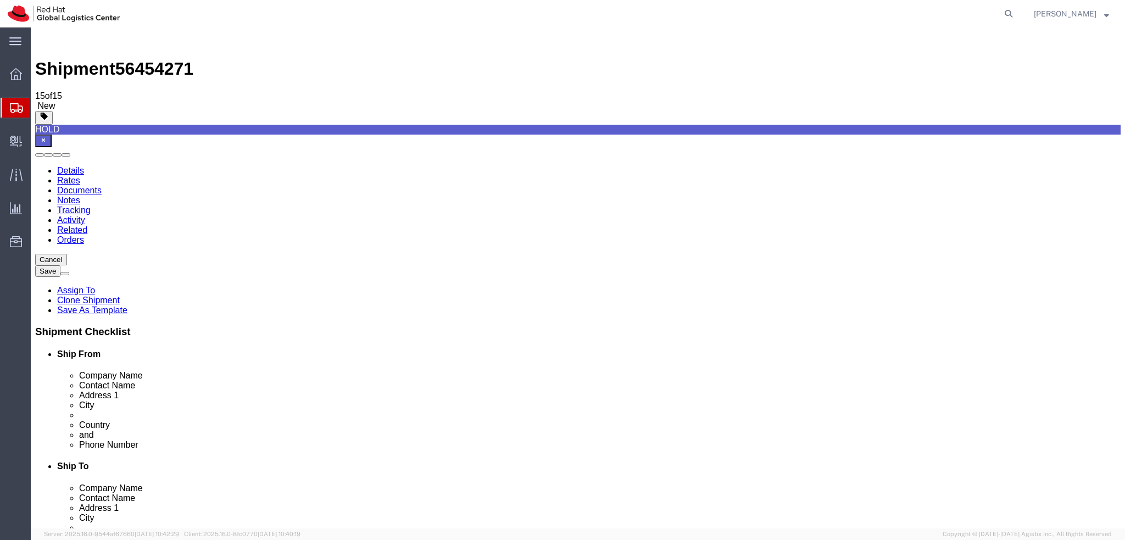
click icon
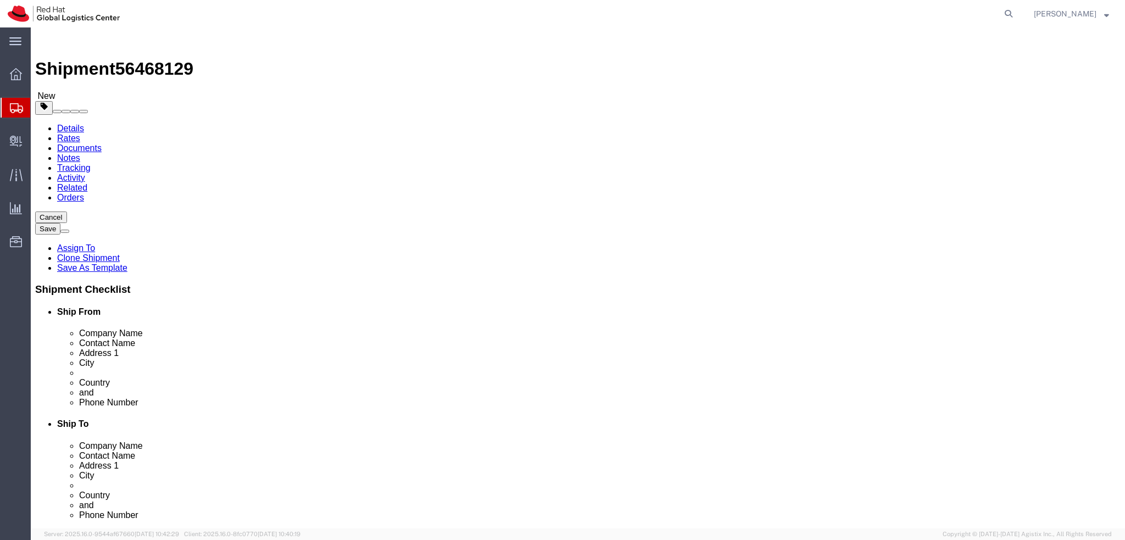
select select "37944"
select select
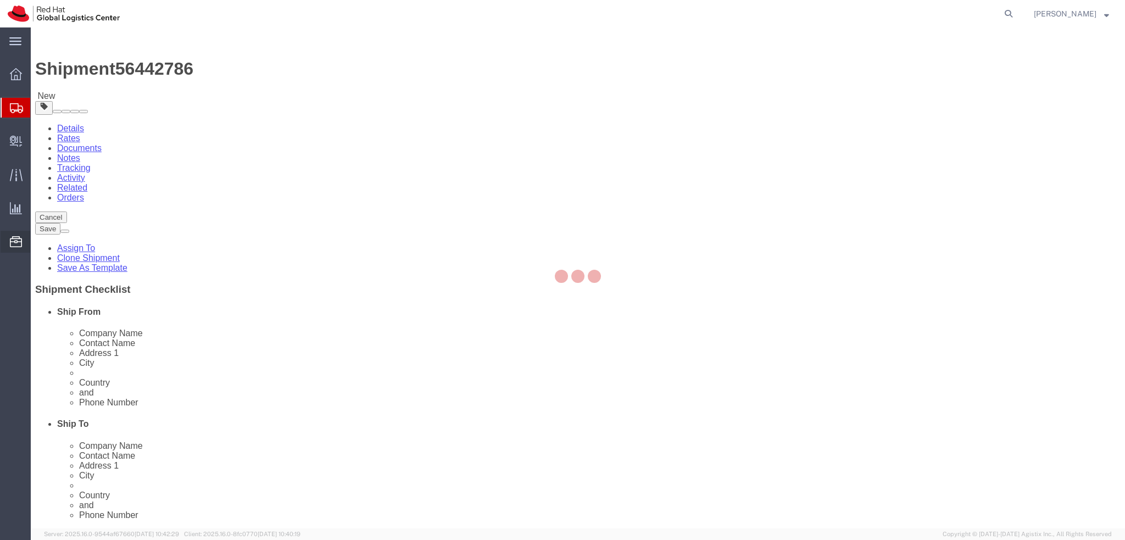
select select
select select "38036"
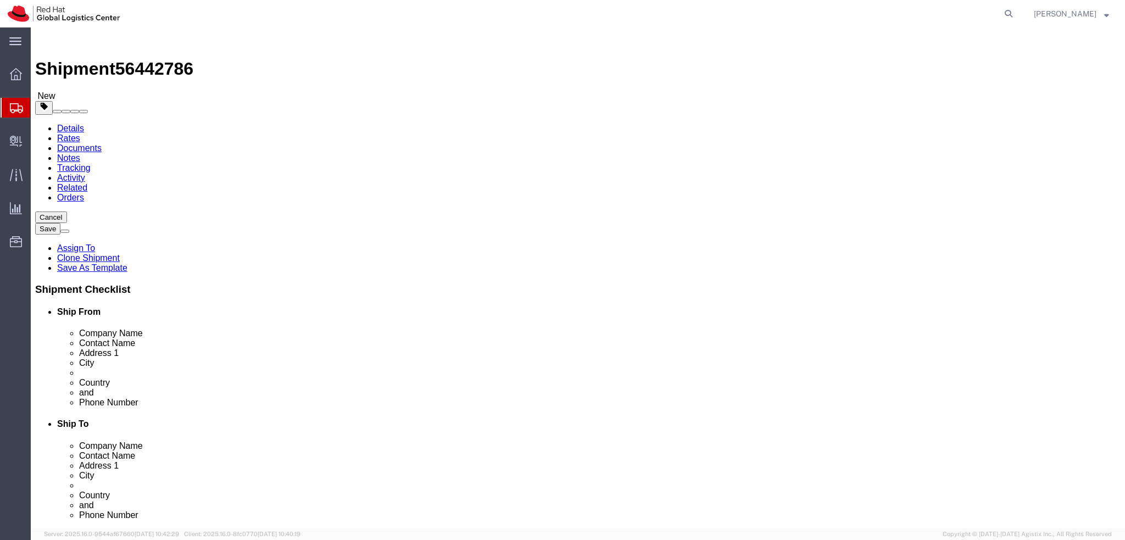
click input "Marcin Sobczyk"
drag, startPoint x: 252, startPoint y: 226, endPoint x: 64, endPoint y: 229, distance: 187.9
click div "Contact Name Marcin Sobczyk"
click input "Marcin Sobczyk"
drag, startPoint x: 257, startPoint y: 227, endPoint x: 81, endPoint y: 224, distance: 175.8
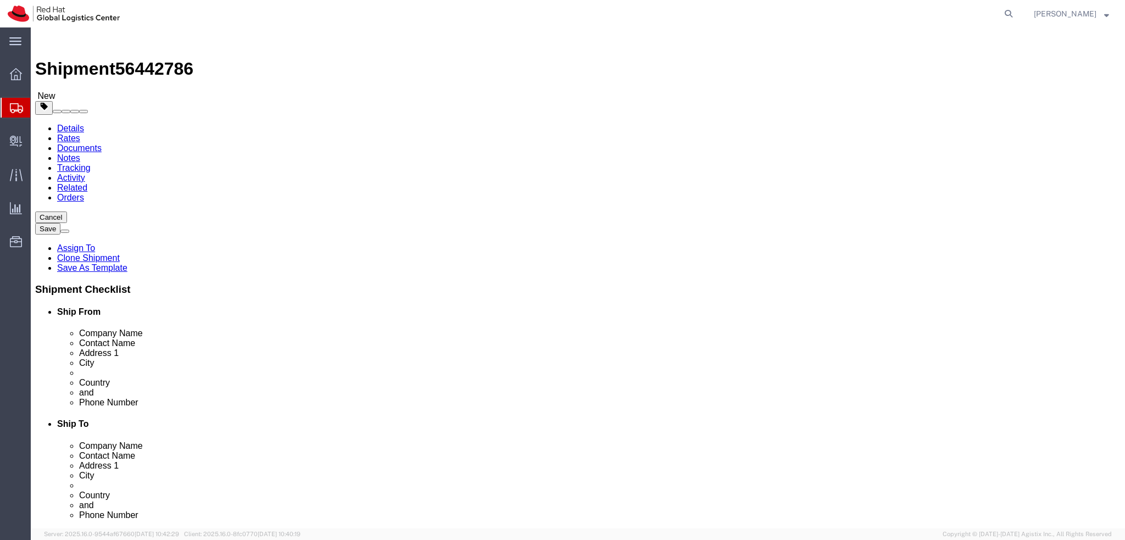
click div "Contact Name Marcin Sobczyk"
drag, startPoint x: 224, startPoint y: 209, endPoint x: 97, endPoint y: 205, distance: 126.4
click div "Company Name Red Hat"
paste input "Marcin Sobczyk"
type input "Marcin Sobczyk"
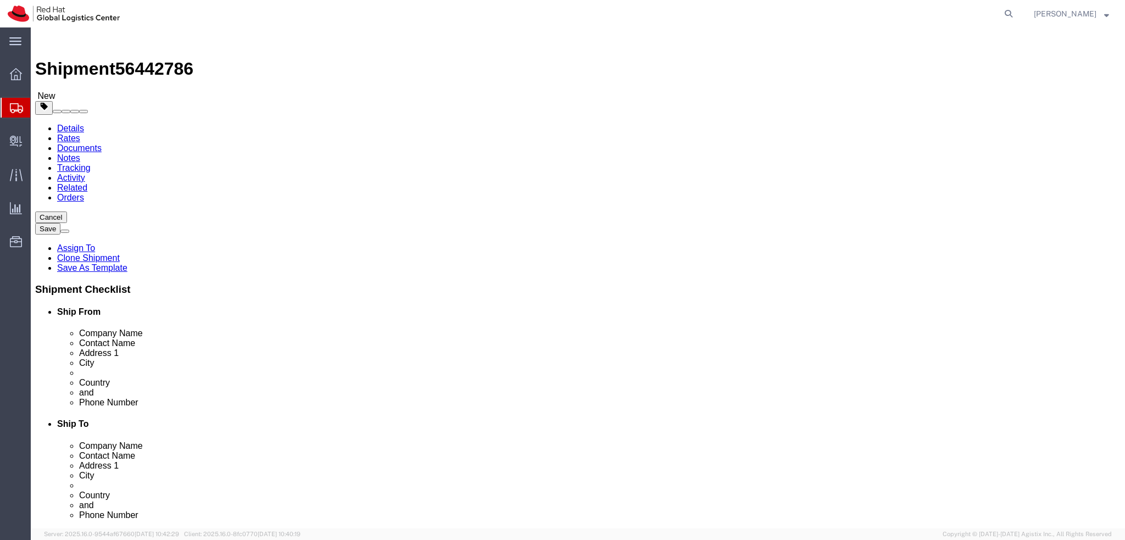
click icon
click link "Documents"
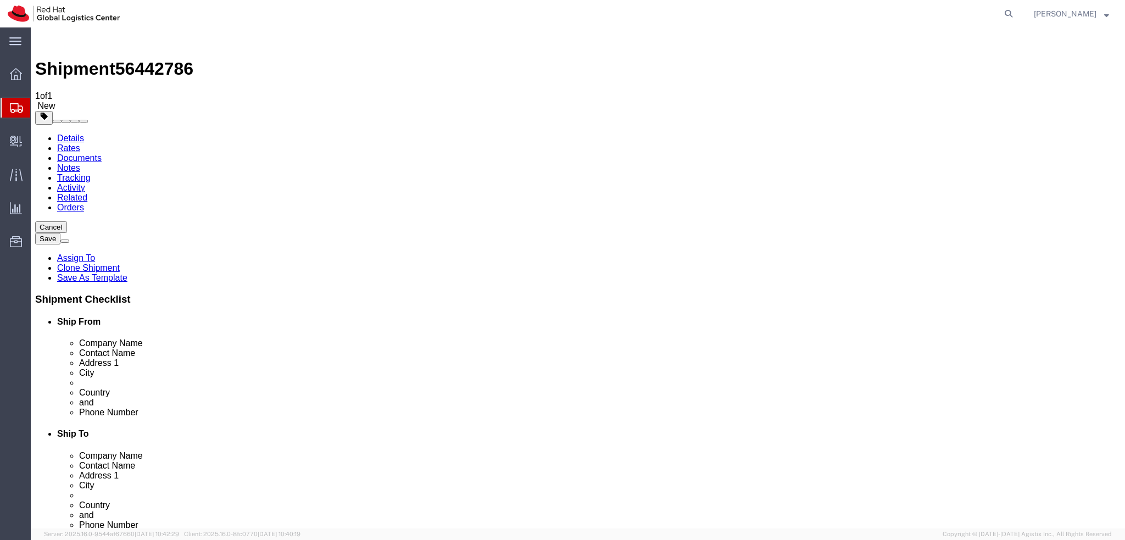
click at [71, 133] on link "Details" at bounding box center [70, 137] width 27 height 9
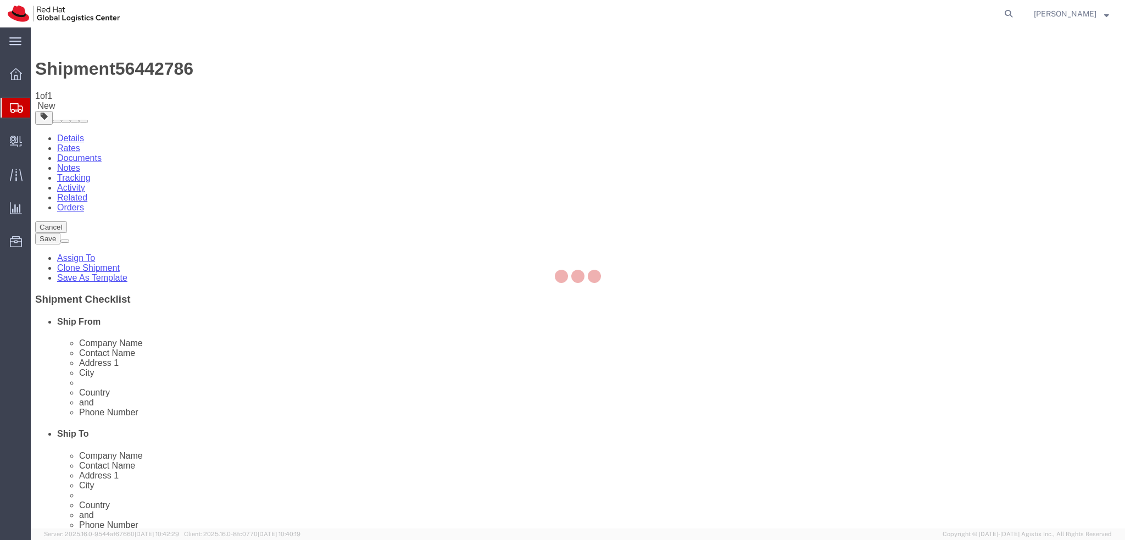
select select "38036"
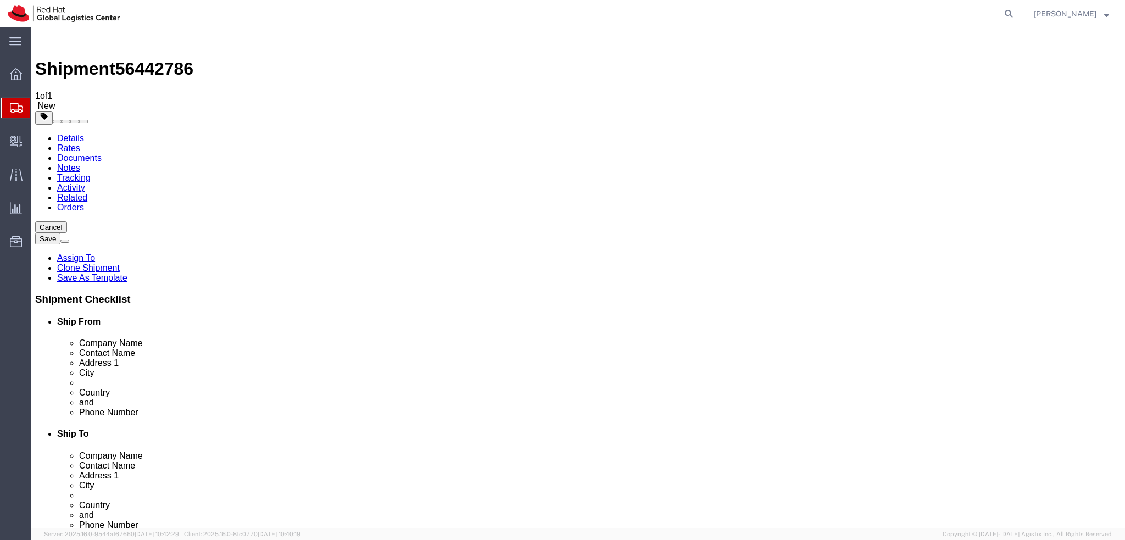
click link "Package Information"
click dd "500.00 EUR"
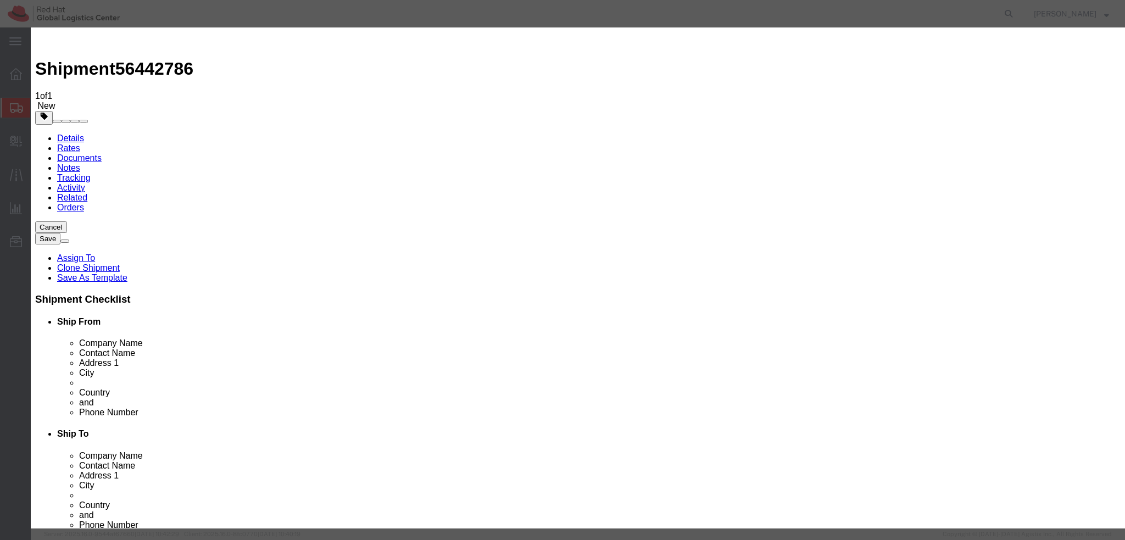
click textarea
type textarea "Laptop"
click button "Save & Close"
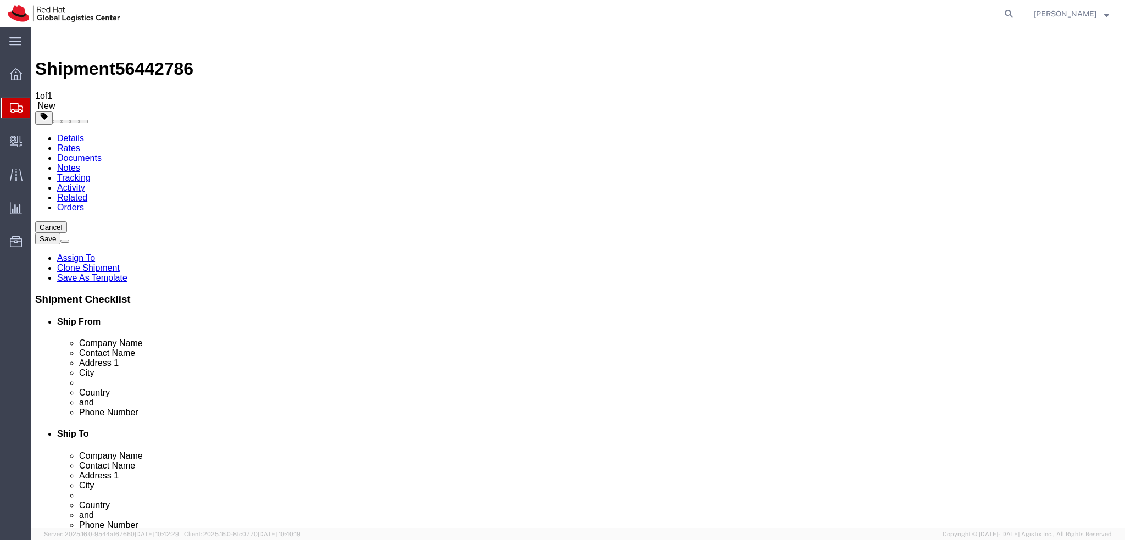
click dd "1.00 Each"
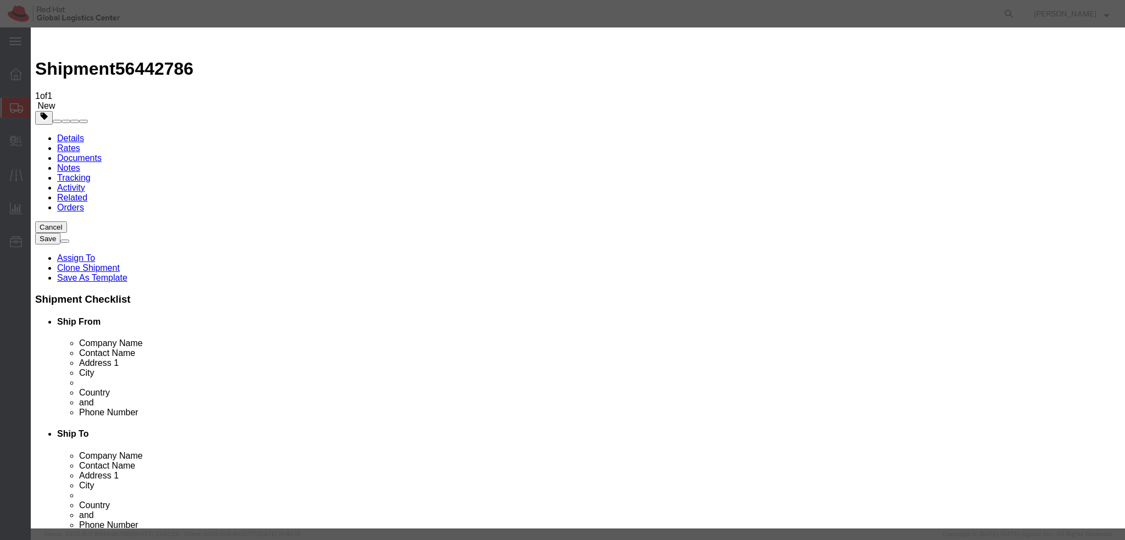
click textarea
type textarea "Docking station"
click button "Save & Close"
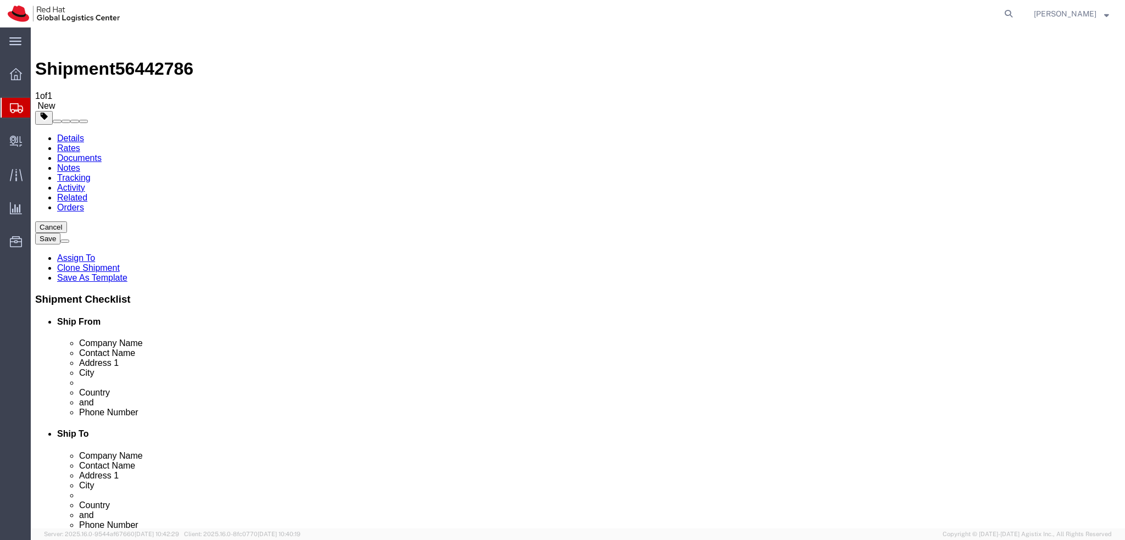
click icon
click button "Rate Shipment"
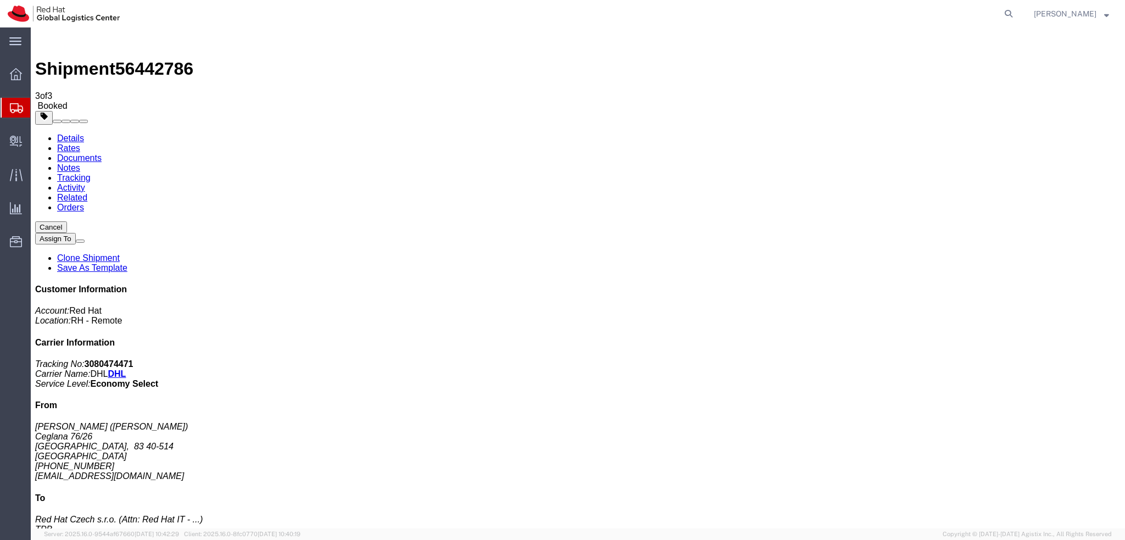
click at [74, 133] on link "Details" at bounding box center [70, 137] width 27 height 9
click link "Schedule pickup request"
click address "Marcin Sobczyk (Marcin Sobczyk) Ceglana 76/26 Katowice, 83 40-514 Poland +48609…"
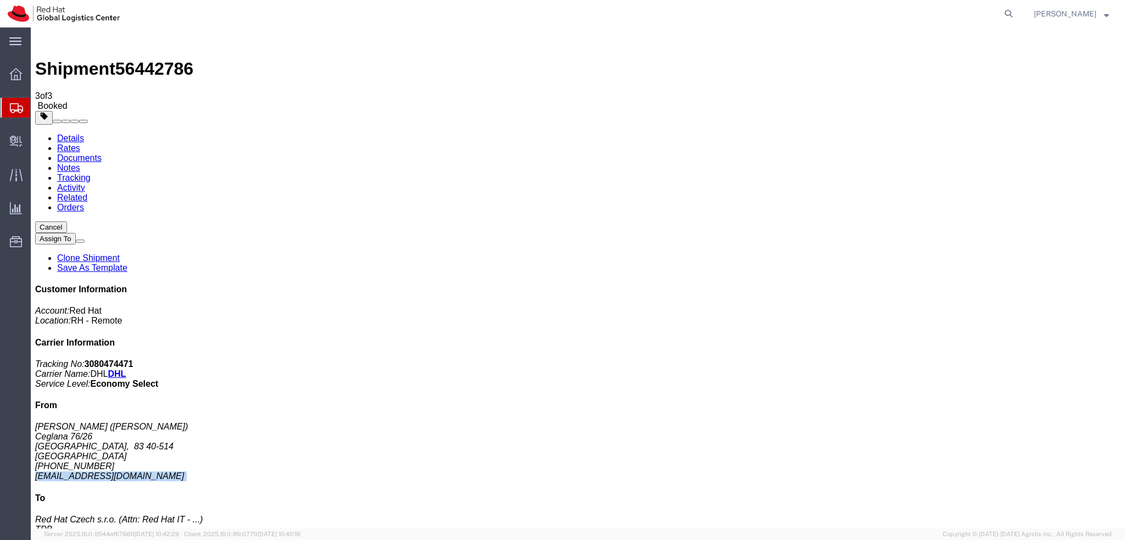
copy div "msobczyk@redhat.com"
click link "Documents"
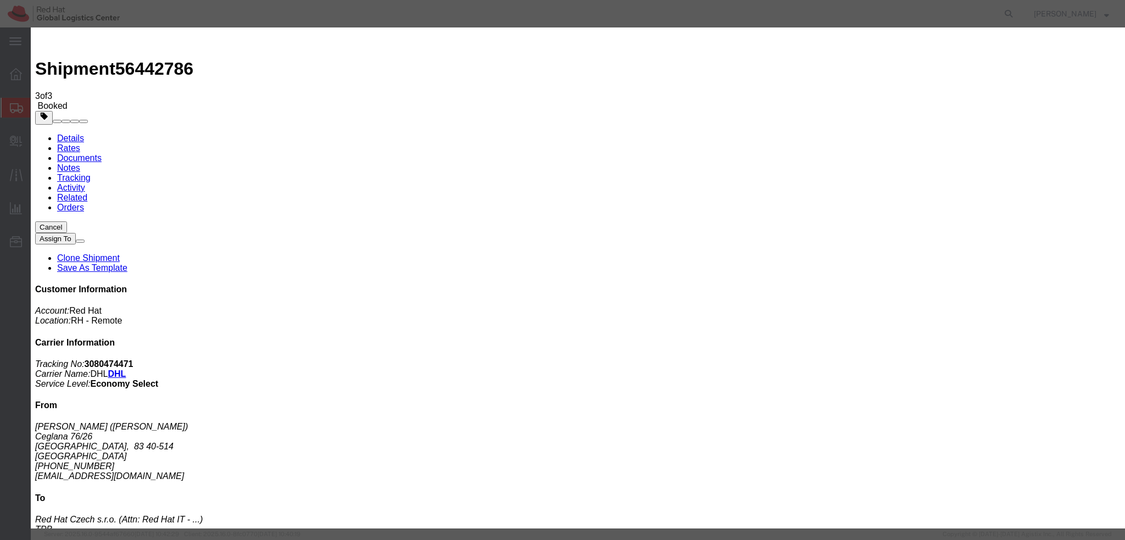
paste input "msobczyk@redhat.com"
type input "msobczyk@redhat.com"
paste textarea "Hi A, please find the label for your shipment to B attached to this email. Plea…"
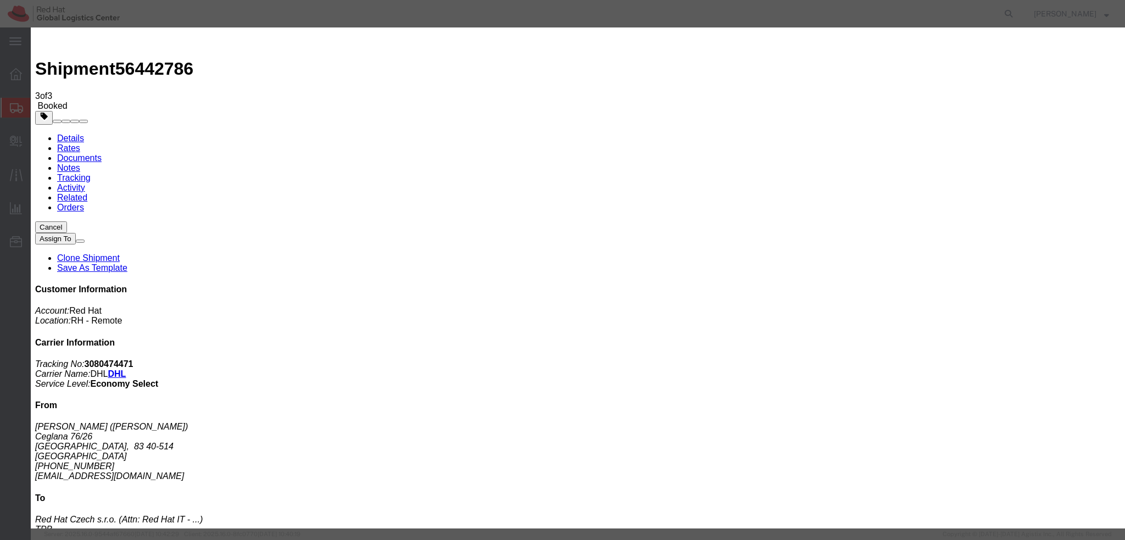
type textarea "Hi Marcin, please find the label for your shipment to Brno attached to this ema…"
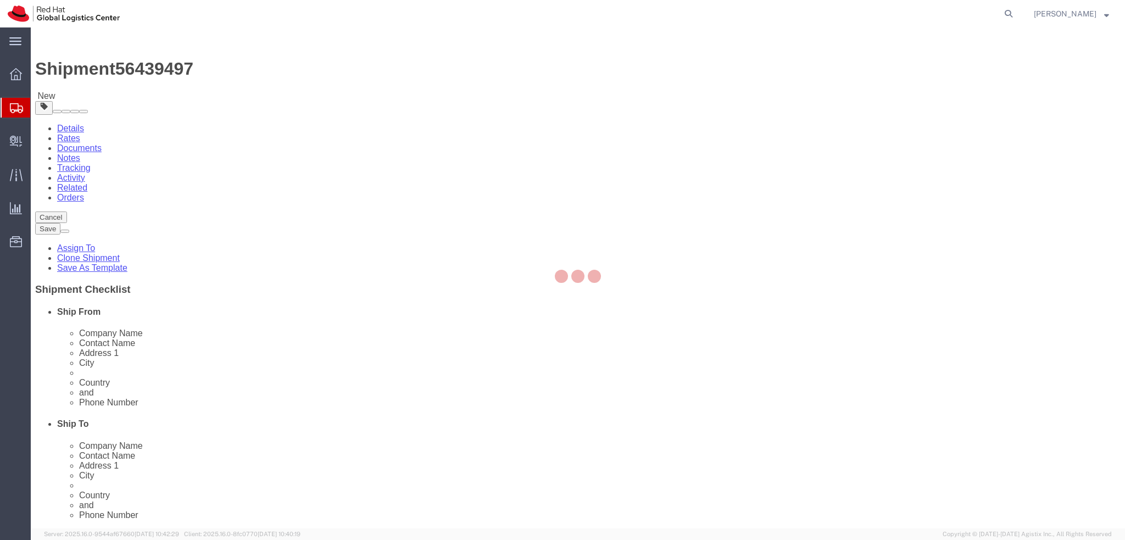
select select
select select "38036"
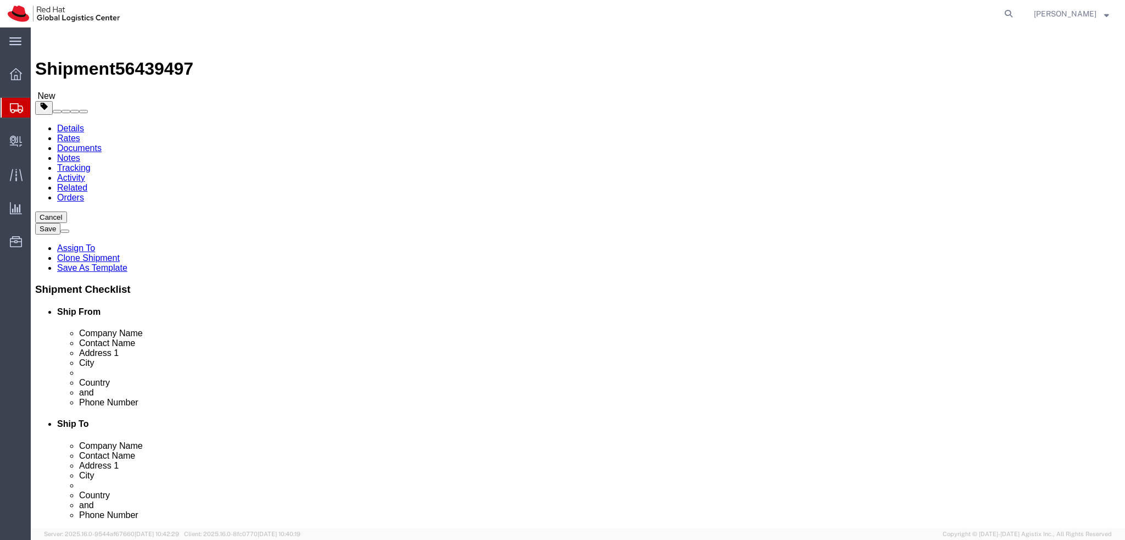
click input "Stephan Hesselmann"
drag, startPoint x: 266, startPoint y: 230, endPoint x: 94, endPoint y: 230, distance: 171.4
click div "Contact Name Stephan Hesselmann"
drag, startPoint x: 220, startPoint y: 210, endPoint x: -4, endPoint y: 211, distance: 224.7
click html "Shipment 56439497 New Details Rates Documents Notes Tracking Activity Related O…"
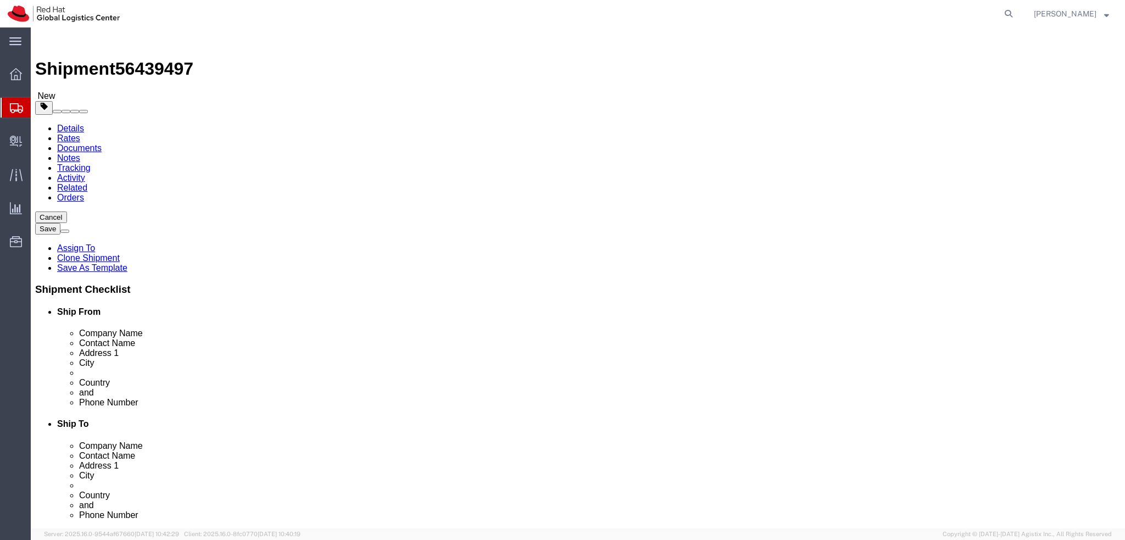
click div "Location My Profile Location RH - Amsterdam - MSO RH - Amsterdam Data Center RH…"
click input "Red Hat"
click div "Location My Profile Location RH - Amsterdam - MSO RH - Amsterdam Data Center RH…"
click input "Red Hat"
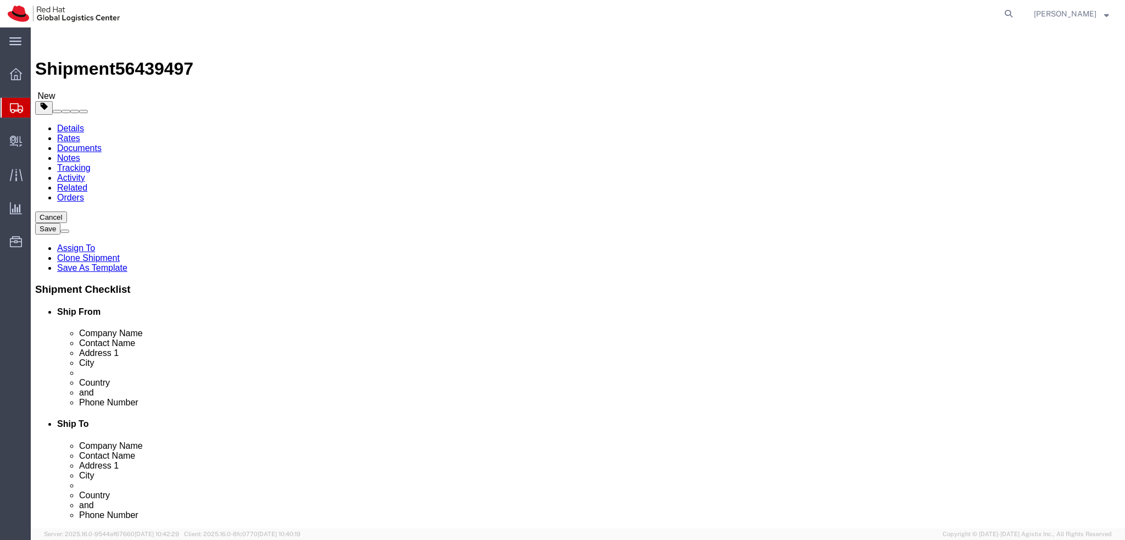
click input "Red Hat"
paste input "Stephan Hesselmann"
drag, startPoint x: 323, startPoint y: 205, endPoint x: 90, endPoint y: 214, distance: 233.1
click div "Location My Profile Location RH - Amsterdam - MSO RH - Amsterdam Data Center RH…"
paste input "text"
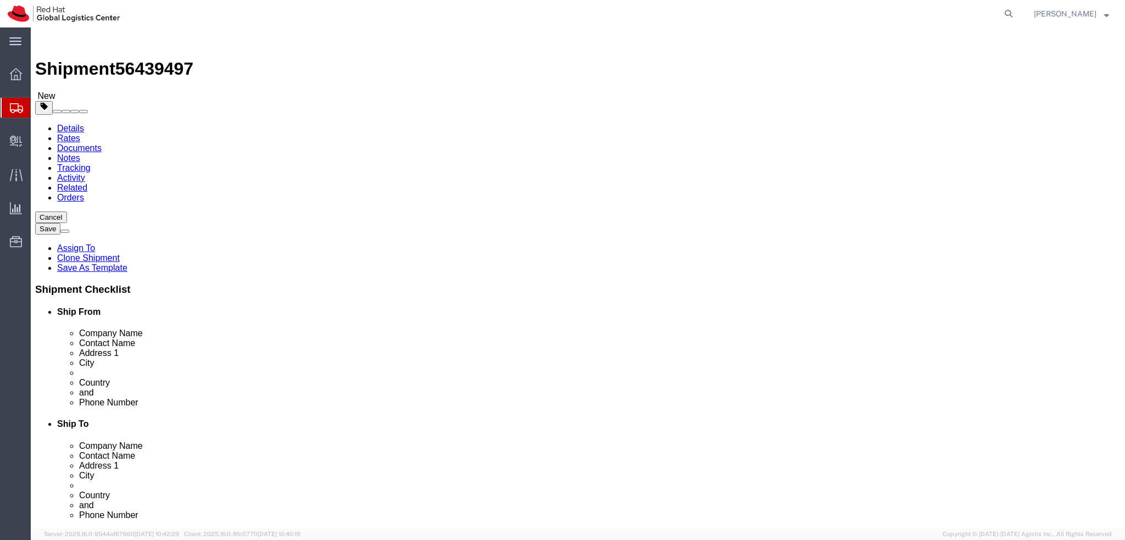
type input "Stephan Hesselmann"
click label "Address 1"
click icon
click dd "1.00 Each"
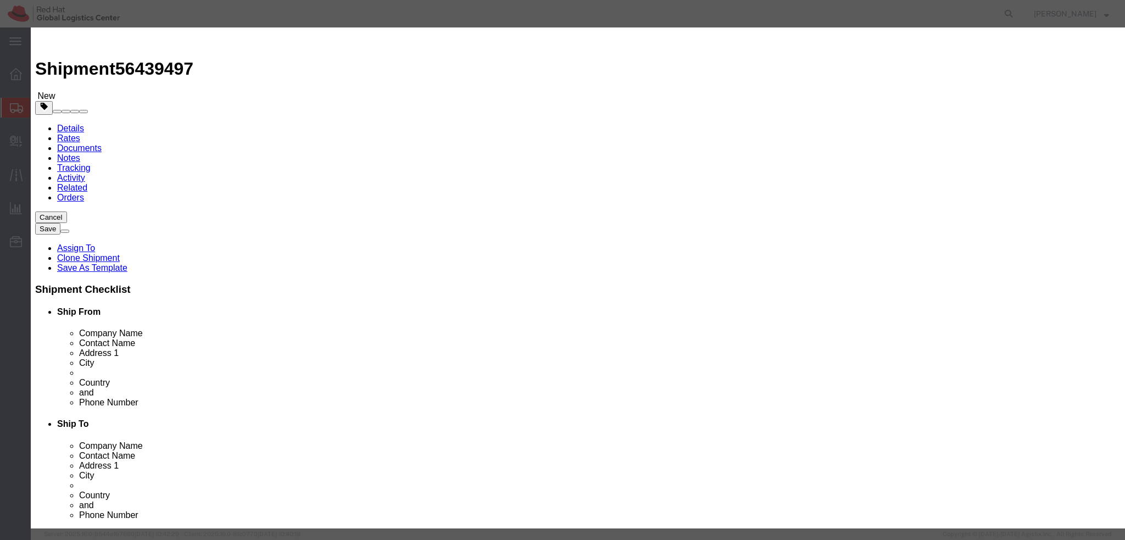
click textarea
type textarea "Laptop"
click button "Save & Close"
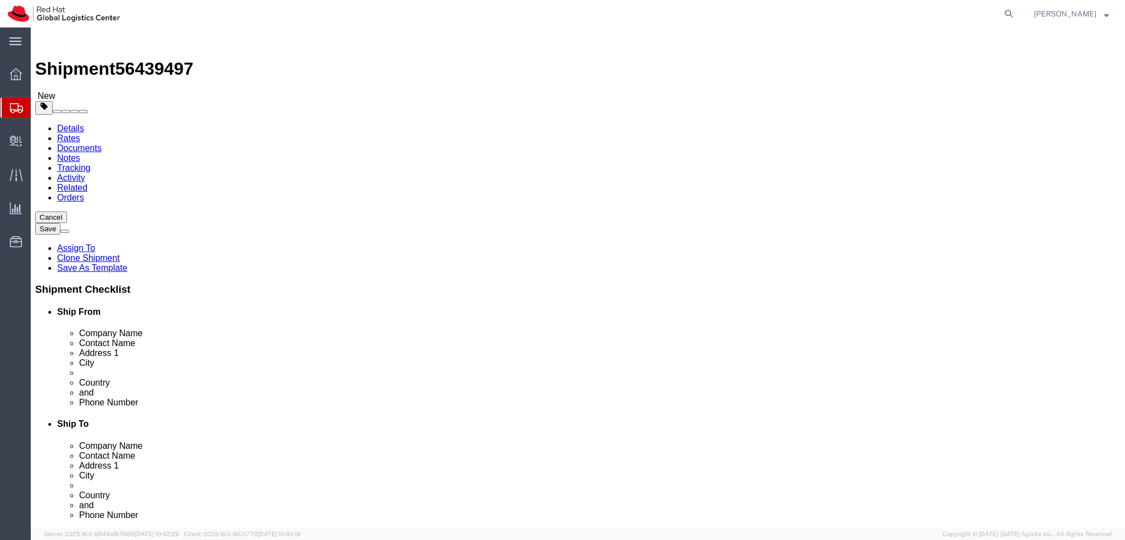
click icon
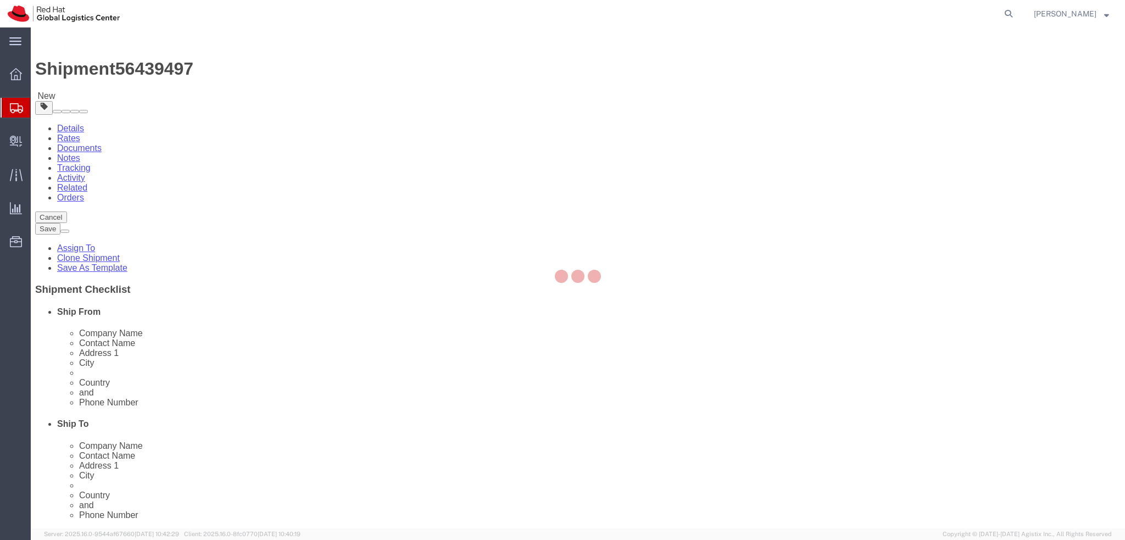
select select "COSTCENTER"
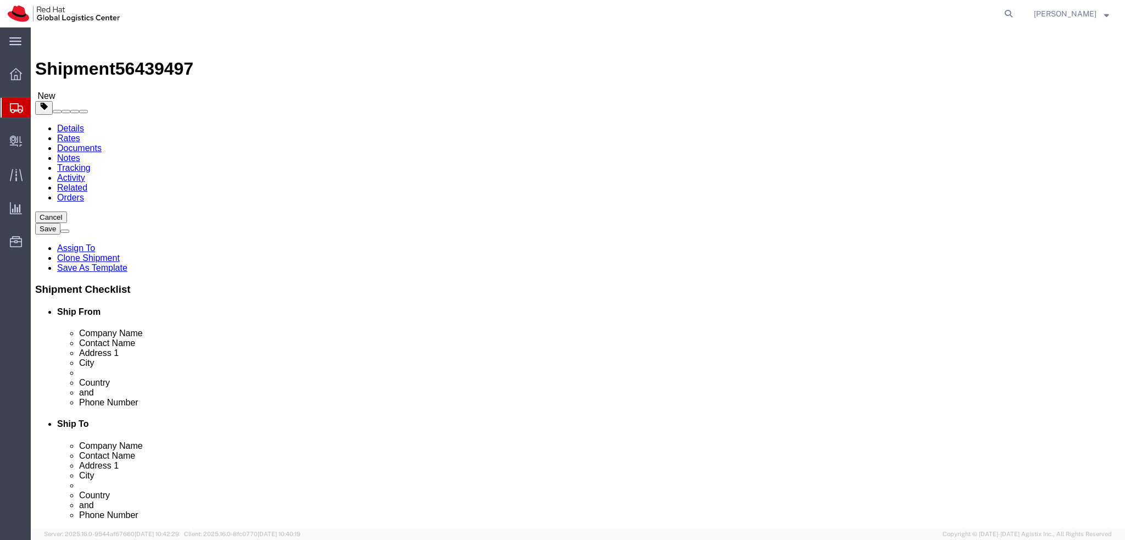
click icon
click div "Location RH - Brno - Tech Park Brno - B My Profile Location RH - Amsterdam - MS…"
click label "Address 1"
click icon
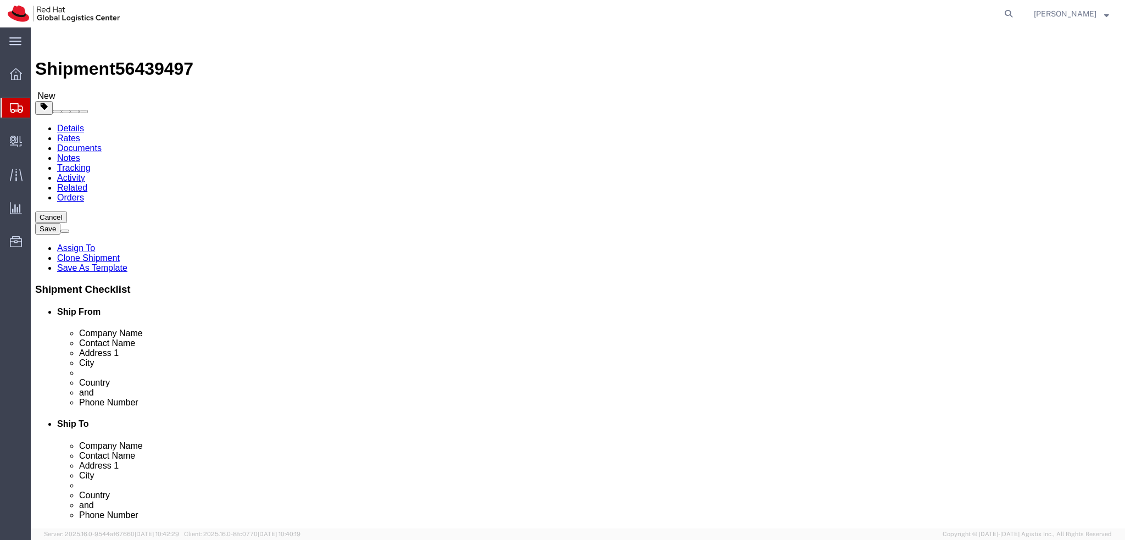
click button "Rate Shipment"
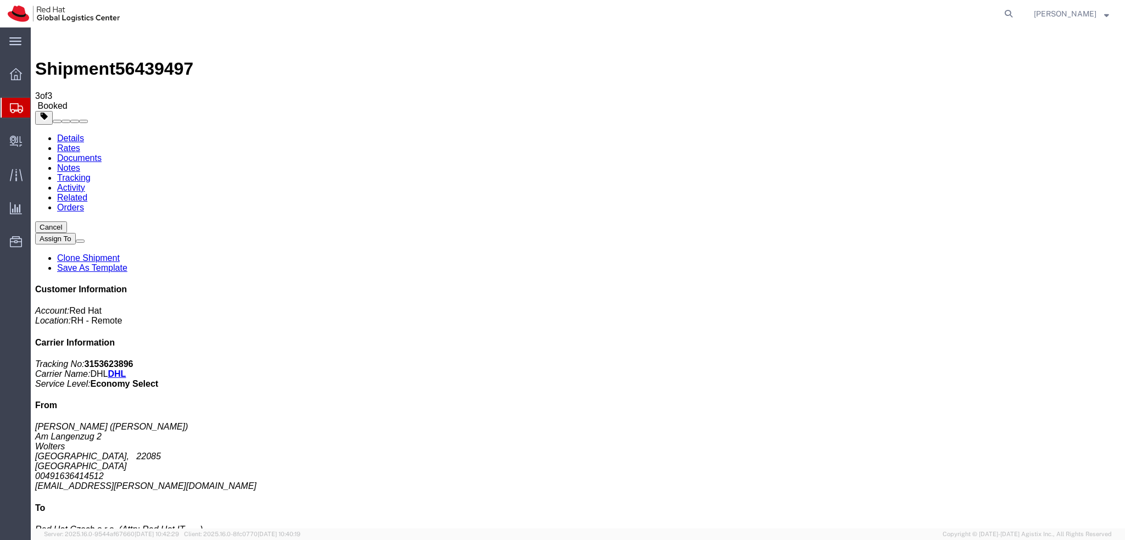
click at [66, 133] on link "Details" at bounding box center [70, 137] width 27 height 9
click h4 "Pickup & Delivery Dates Edit date and time"
click span "button"
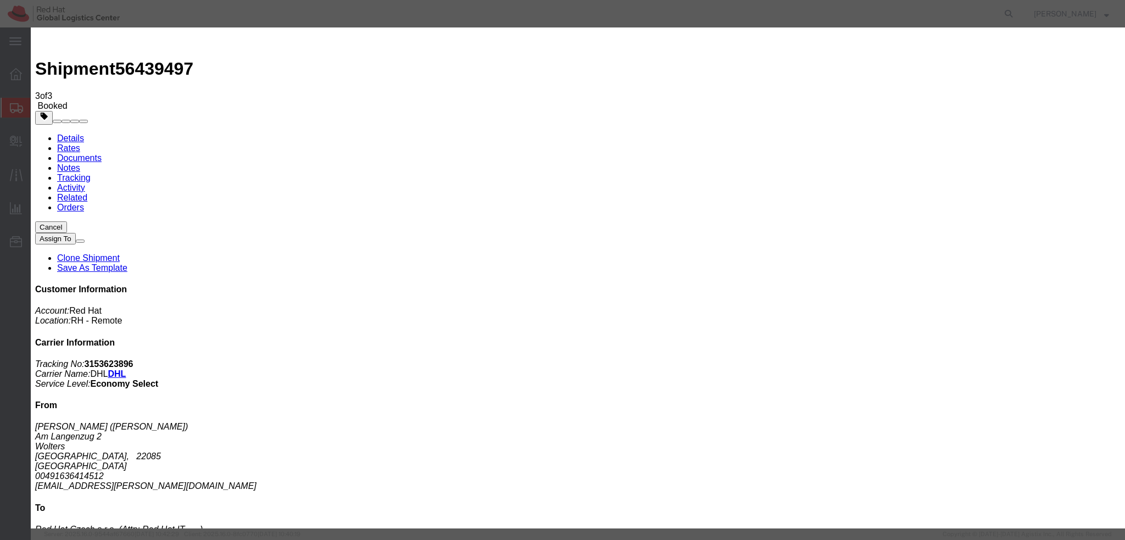
click div "[DATE] 12:00 PM"
type input "9:00 AM"
click button "Apply"
click div "[DATE] 4:00 PM"
type input "12:00 PM"
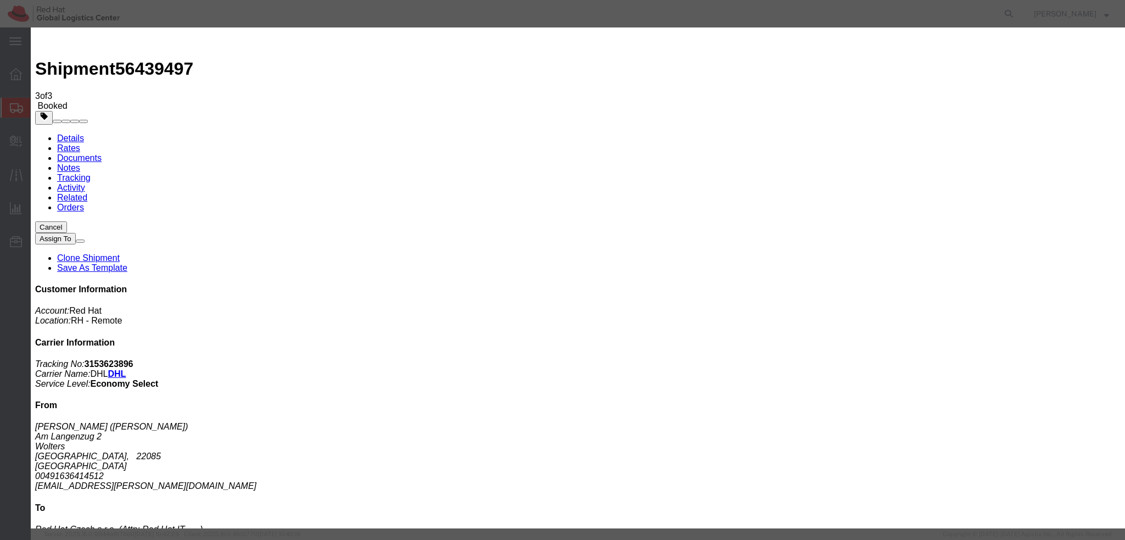
click button "Apply"
click button "Save"
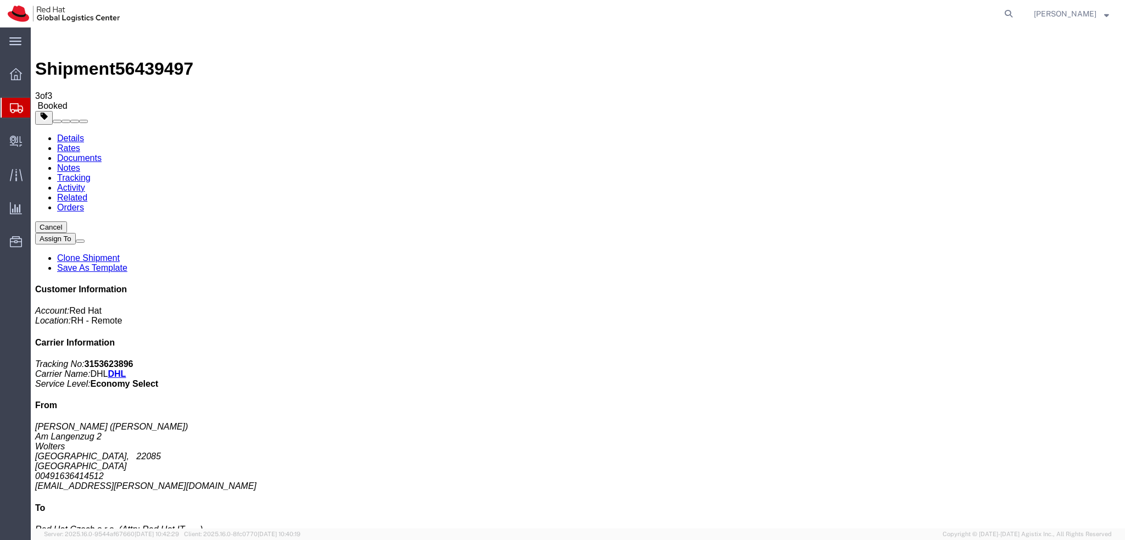
click button "Close"
click address "Stephan Hesselmann (Stephan Hesselmann) Am Langenzug 2 Wolters Hamburg, 22085 G…"
copy div "sh@stephan.sh"
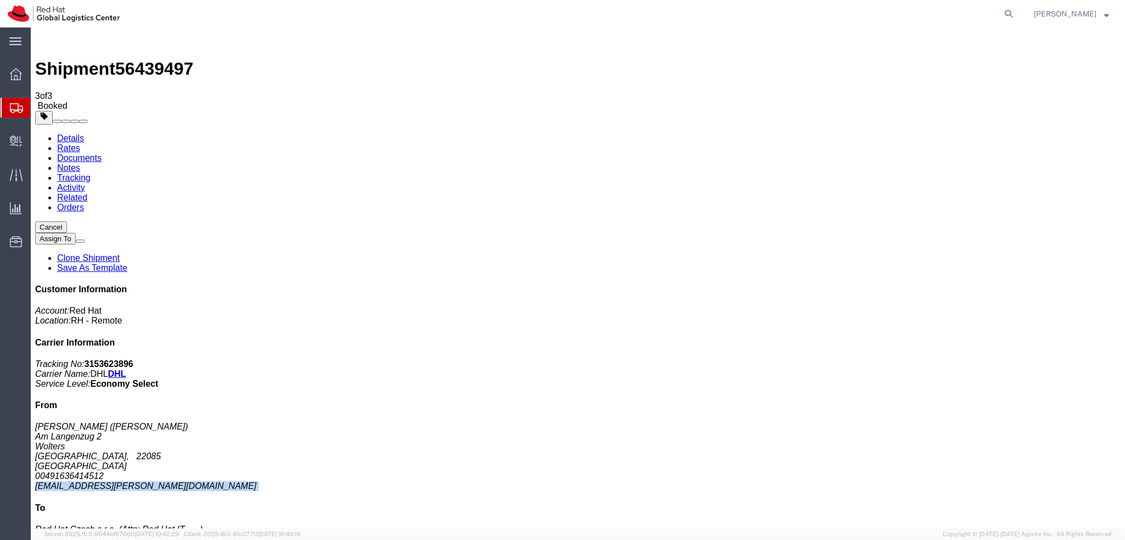
click link "Documents"
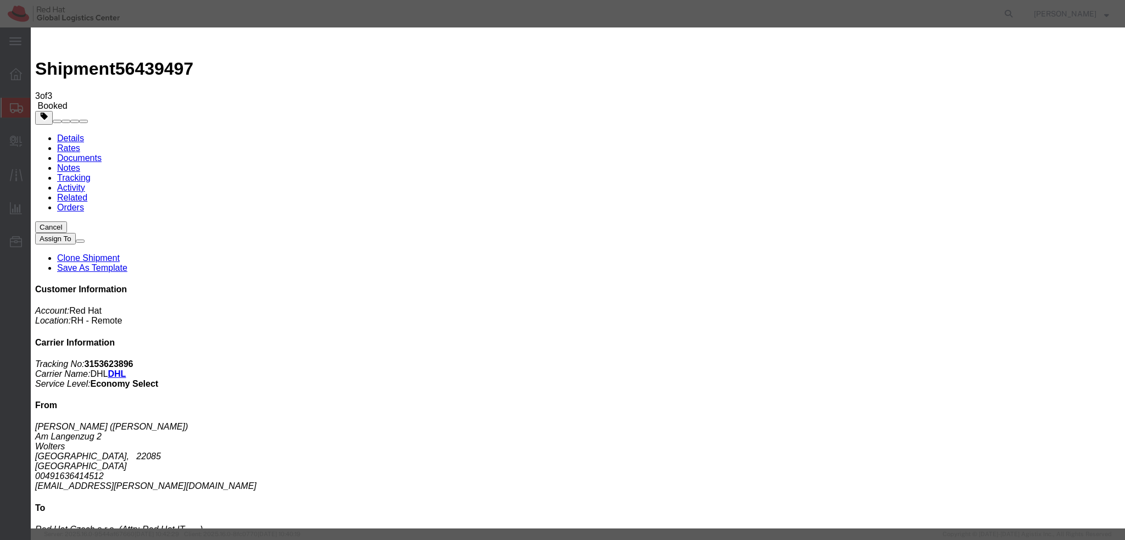
paste input "sh@stephan.sh"
type input "sh@stephan.sh"
paste textarea "Hi Marcin, please find the label for your shipment to Brno attached to this ema…"
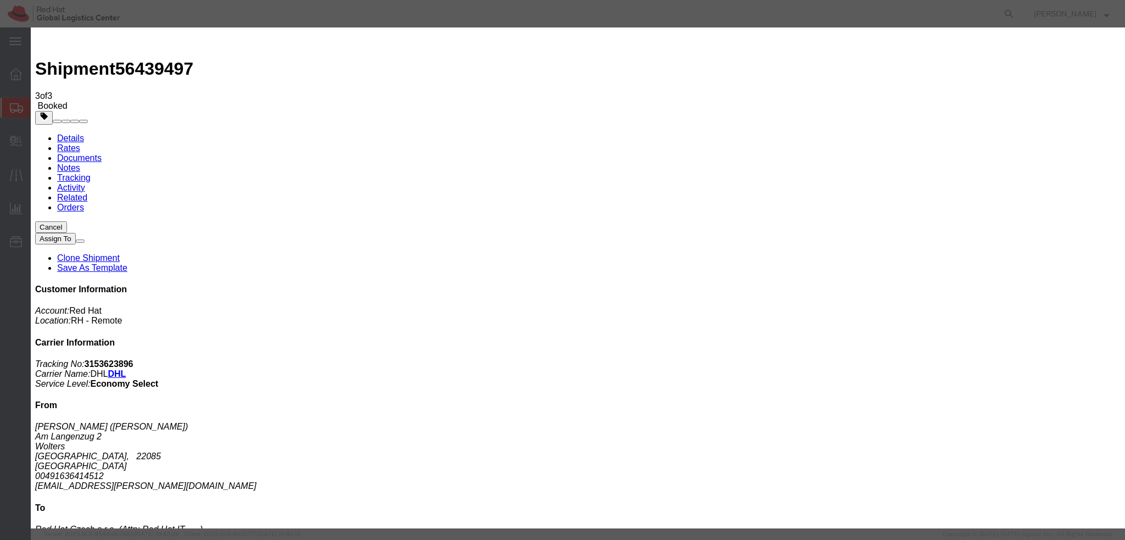
scroll to position [11, 0]
type textarea "Hi Stephan, please find the label for your shipment to Brno attached to this em…"
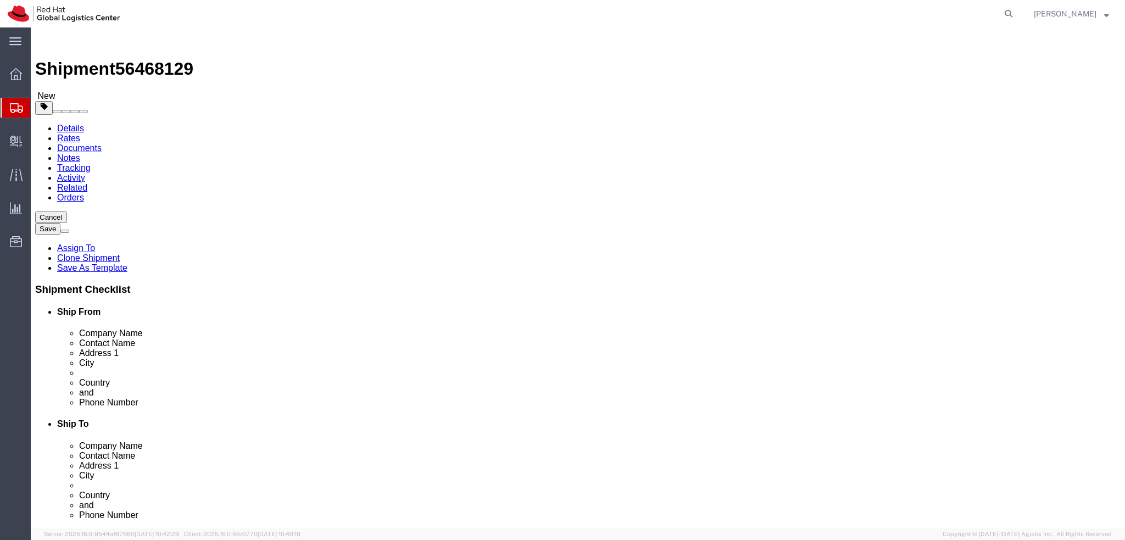
select select "37944"
select select
click div "Address [STREET_ADDRESS]"
click input "[PERSON_NAME][EMAIL_ADDRESS][PERSON_NAME][DOMAIN_NAME]"
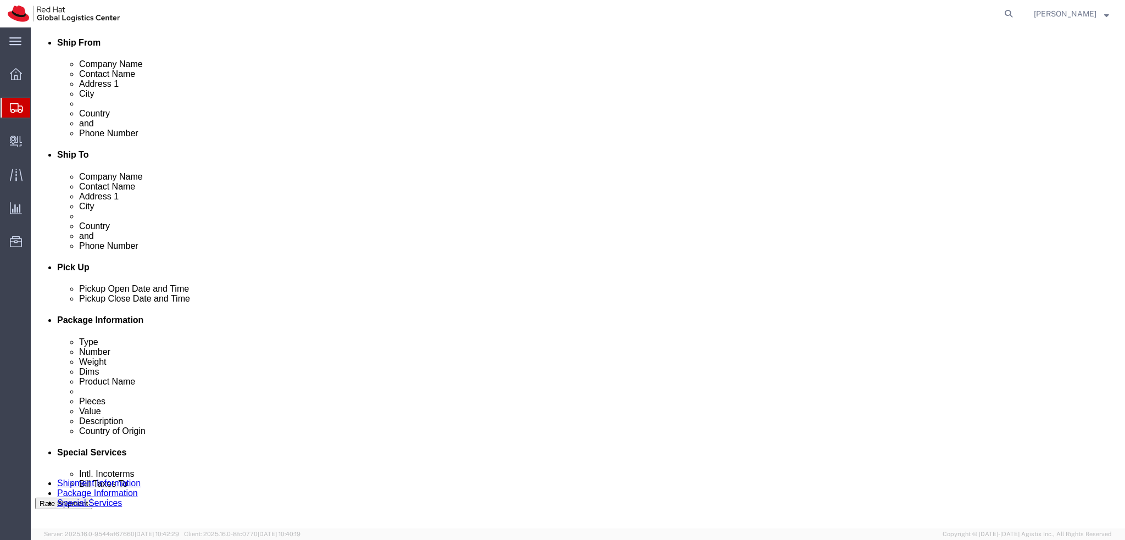
scroll to position [275, 0]
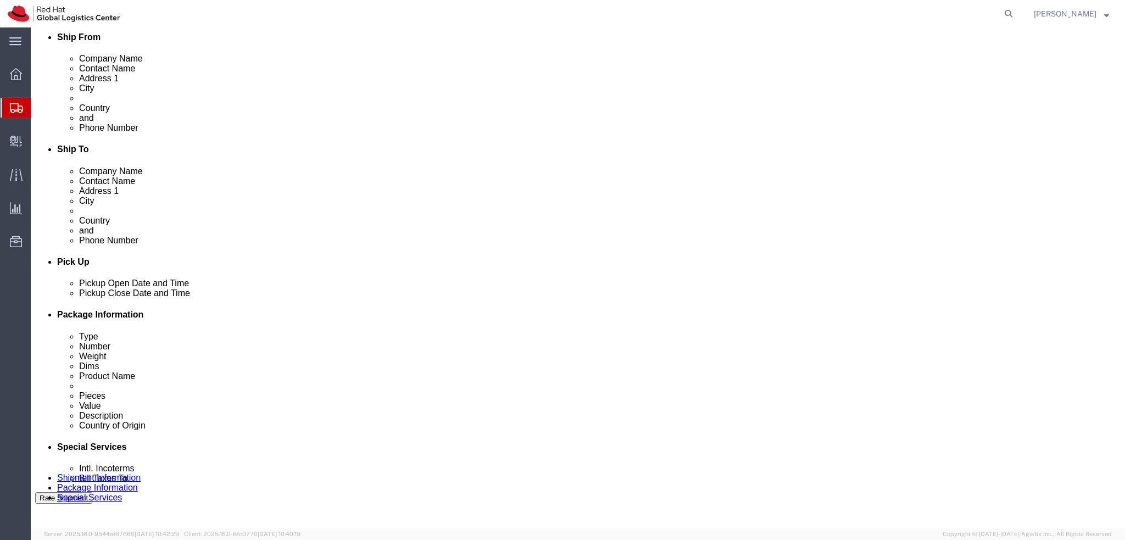
type input "[PERSON_NAME][EMAIL_ADDRESS][PERSON_NAME][DOMAIN_NAME], [EMAIL_ADDRESS][DOMAIN_…"
click icon
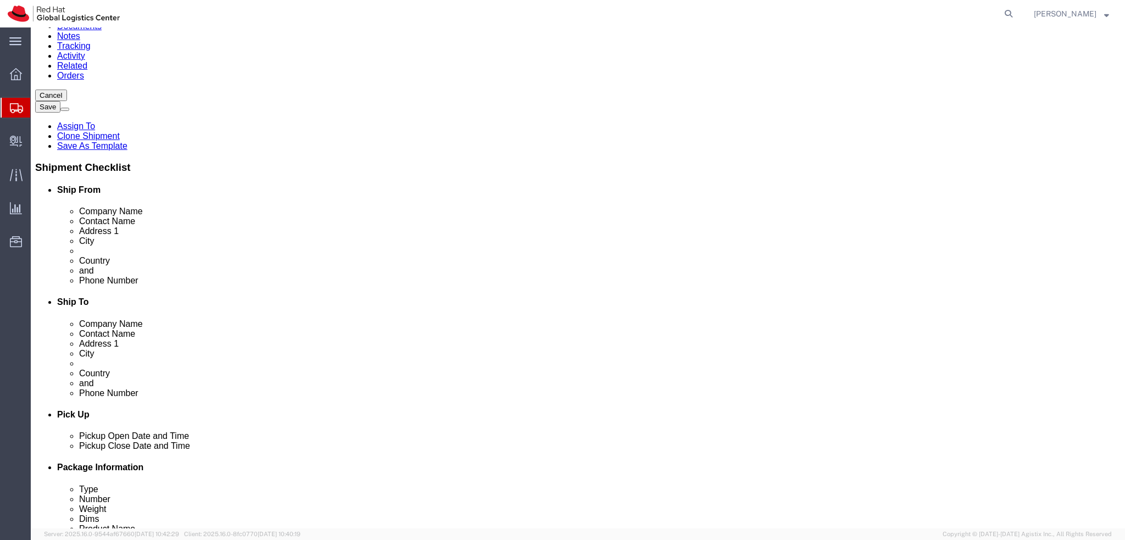
scroll to position [0, 0]
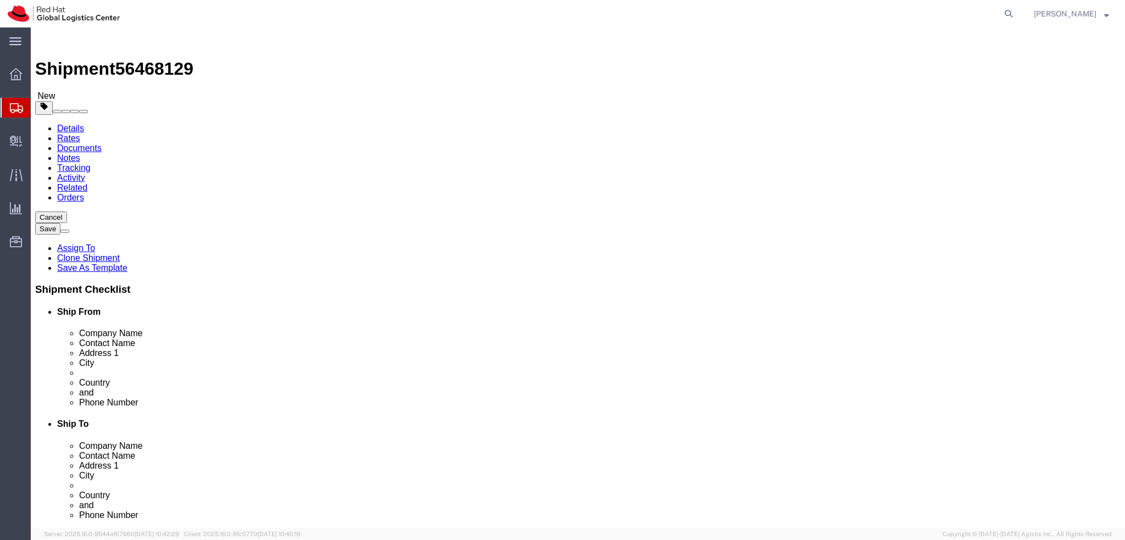
click icon
click dd "1.00 Each"
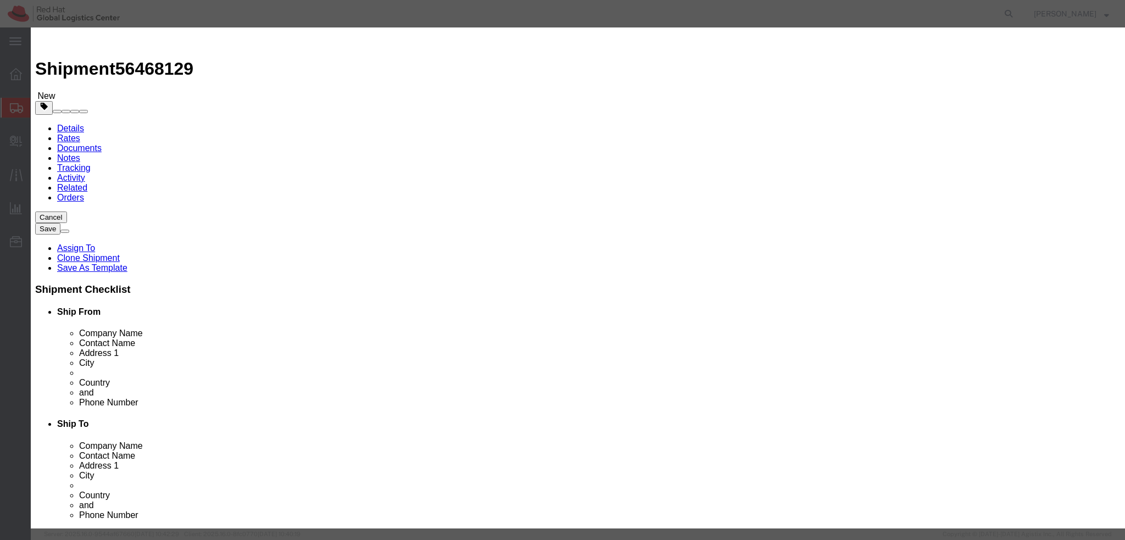
click textarea
type textarea "Tax documents"
click button "Save & Close"
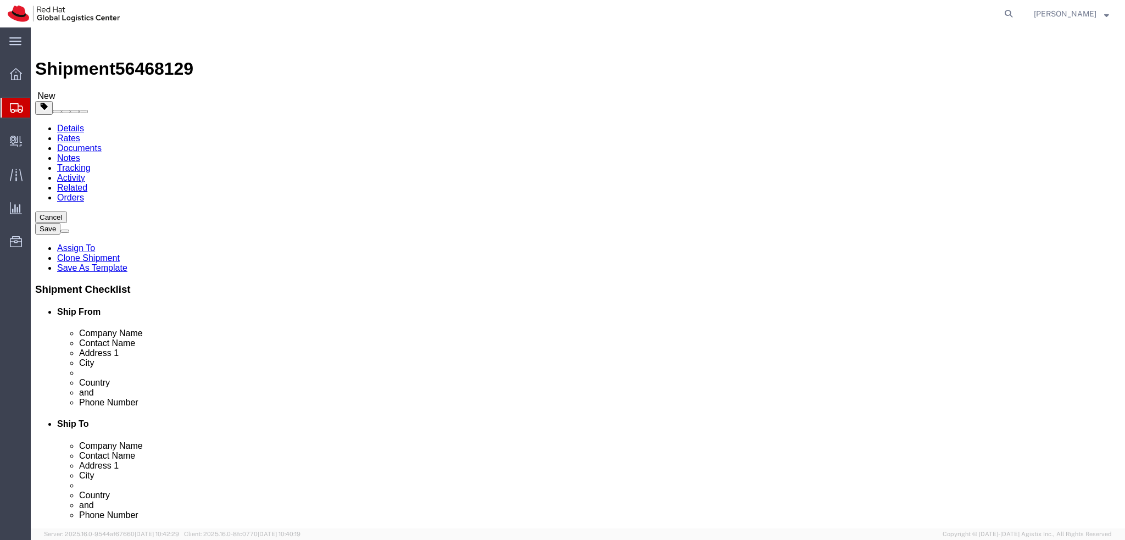
click icon
click link "Special Services"
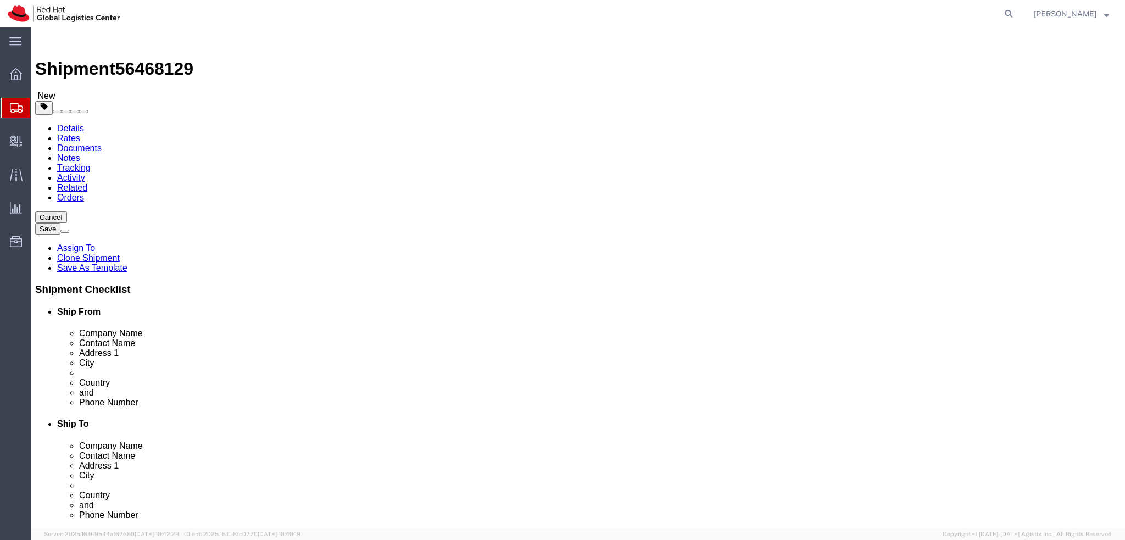
click button "Rate Shipment"
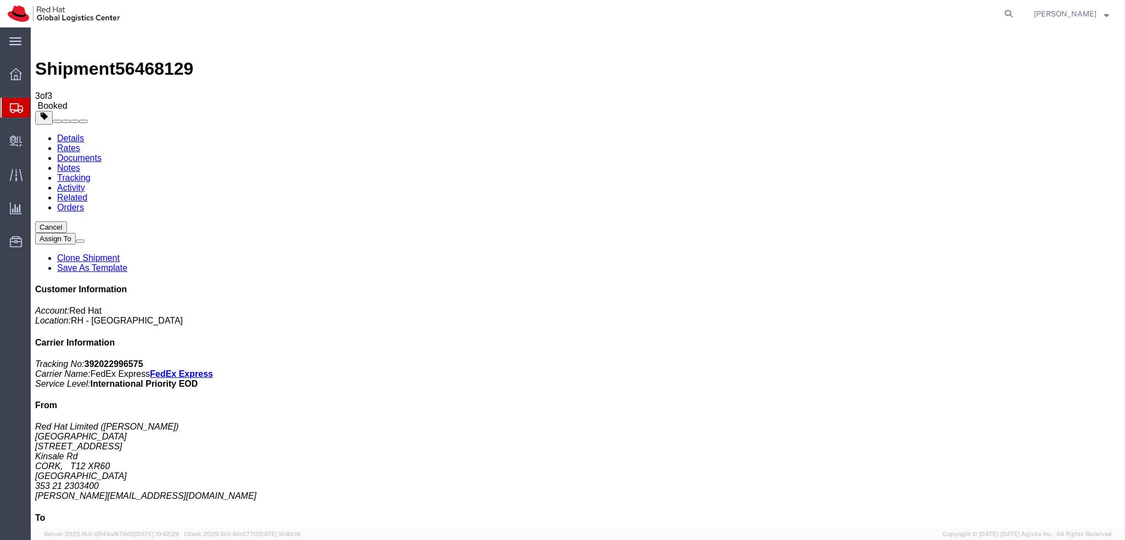
click at [77, 133] on link "Details" at bounding box center [70, 137] width 27 height 9
click link "Documents"
click at [143, 359] on b "392022996575" at bounding box center [114, 363] width 59 height 9
copy b "392022996575"
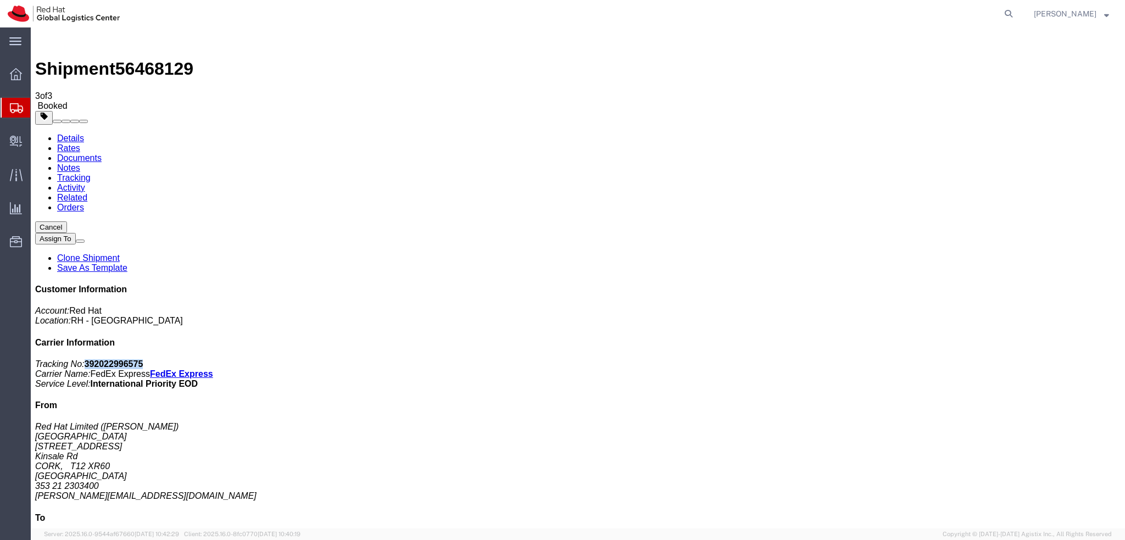
click at [75, 133] on link "Details" at bounding box center [70, 137] width 27 height 9
click link "Documents"
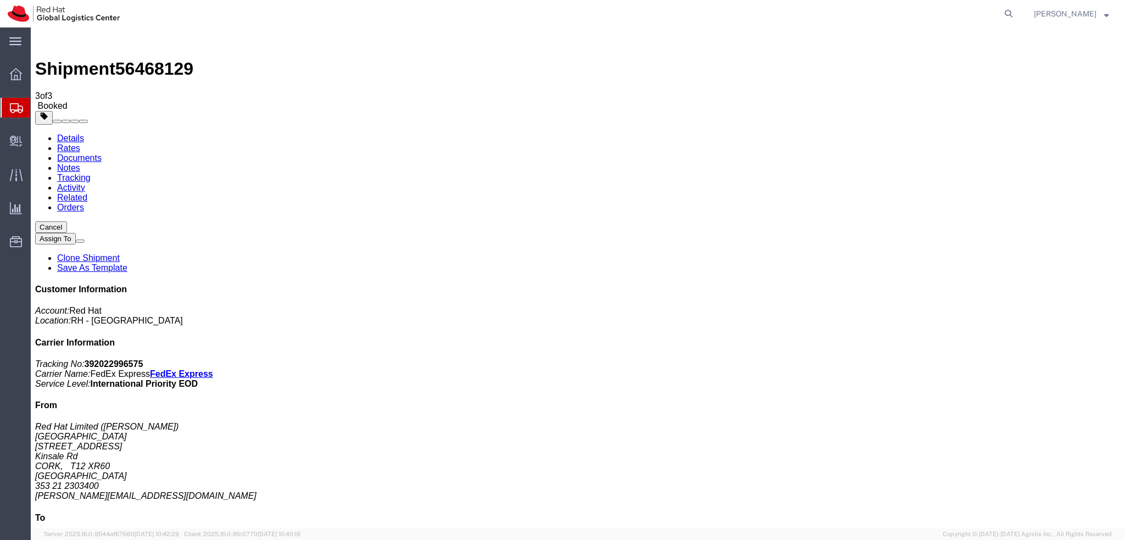
click at [968, 422] on address "Red Hat Limited ([PERSON_NAME]) [GEOGRAPHIC_DATA][STREET_ADDRESS] 353 21 230340…" at bounding box center [577, 461] width 1085 height 79
copy div "[PERSON_NAME][EMAIL_ADDRESS][DOMAIN_NAME]"
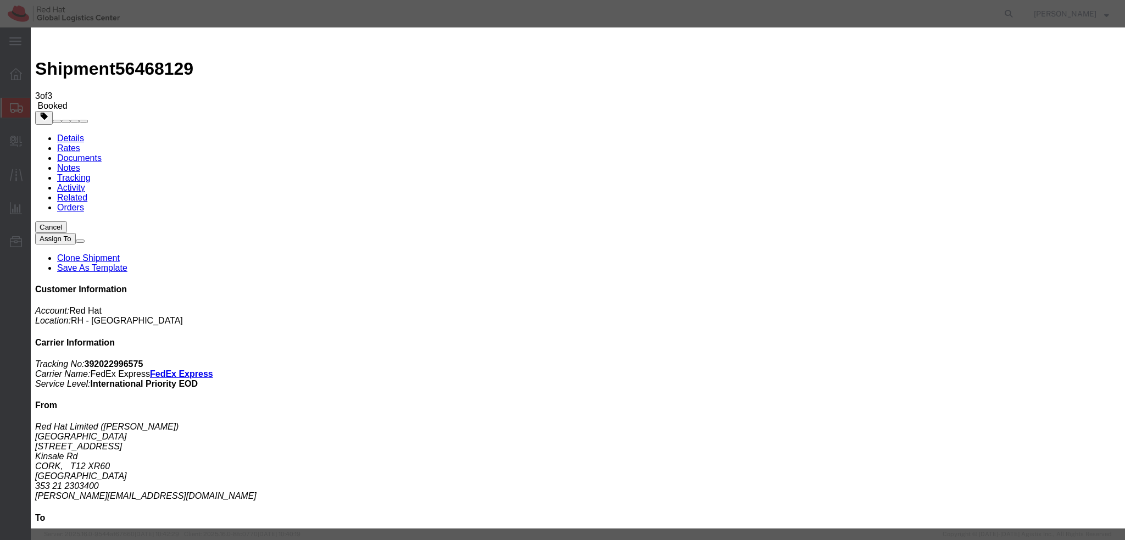
paste input "[PERSON_NAME][EMAIL_ADDRESS][DOMAIN_NAME]"
type input "[PERSON_NAME][EMAIL_ADDRESS][DOMAIN_NAME]"
paste textarea "Hi A, please find the label for your shipment to B attached to this email. FedE…"
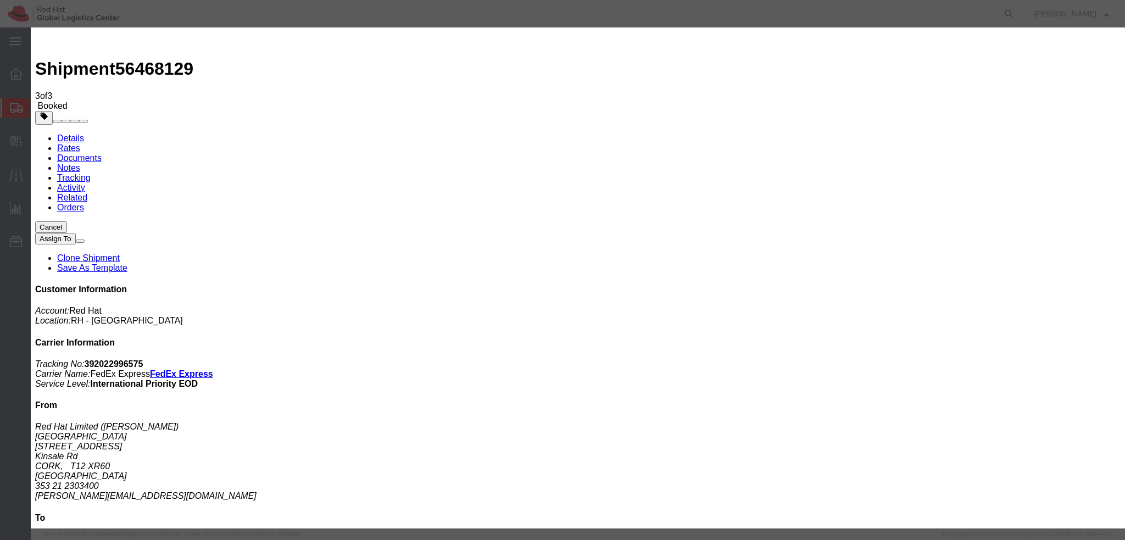
type textarea "Hi [PERSON_NAME], please find the label for your shipment to [GEOGRAPHIC_DATA] …"
paste input "[EMAIL_ADDRESS][DOMAIN_NAME]"
type input "[EMAIL_ADDRESS][DOMAIN_NAME]"
